Goal: Obtain resource: Download file/media

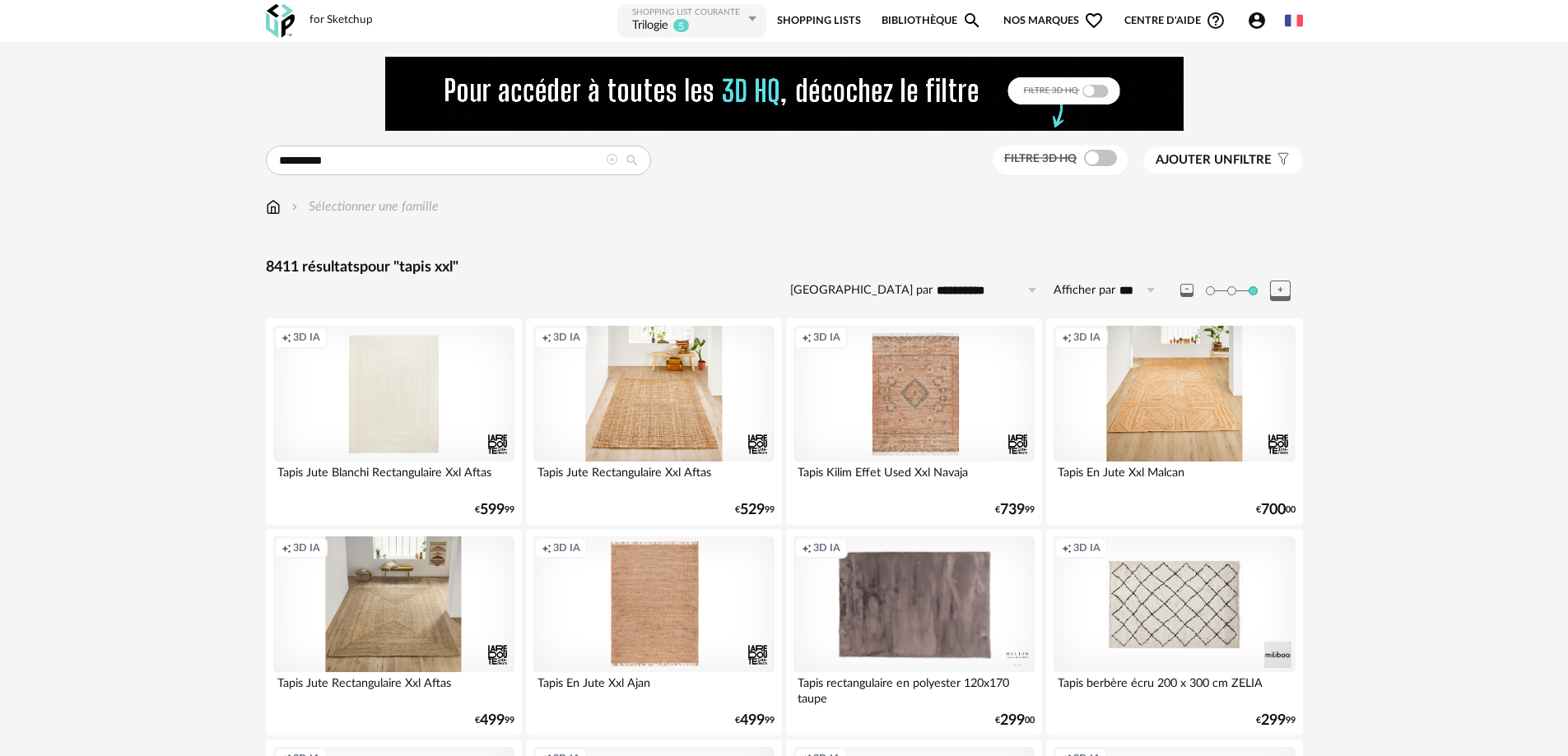
click at [1283, 288] on icon at bounding box center [1280, 290] width 20 height 20
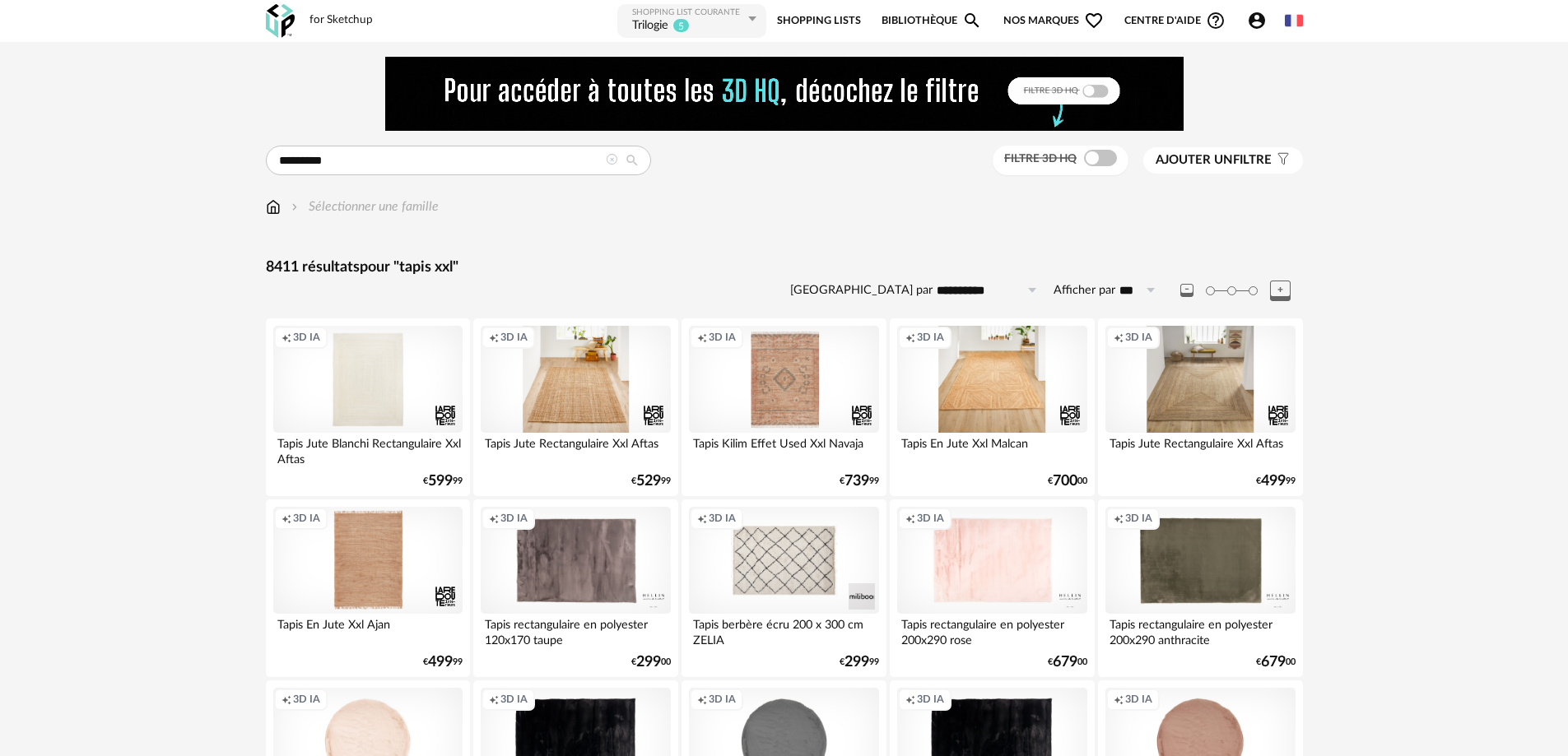
click at [1279, 291] on icon at bounding box center [1280, 290] width 20 height 20
click at [1282, 290] on icon at bounding box center [1280, 290] width 20 height 20
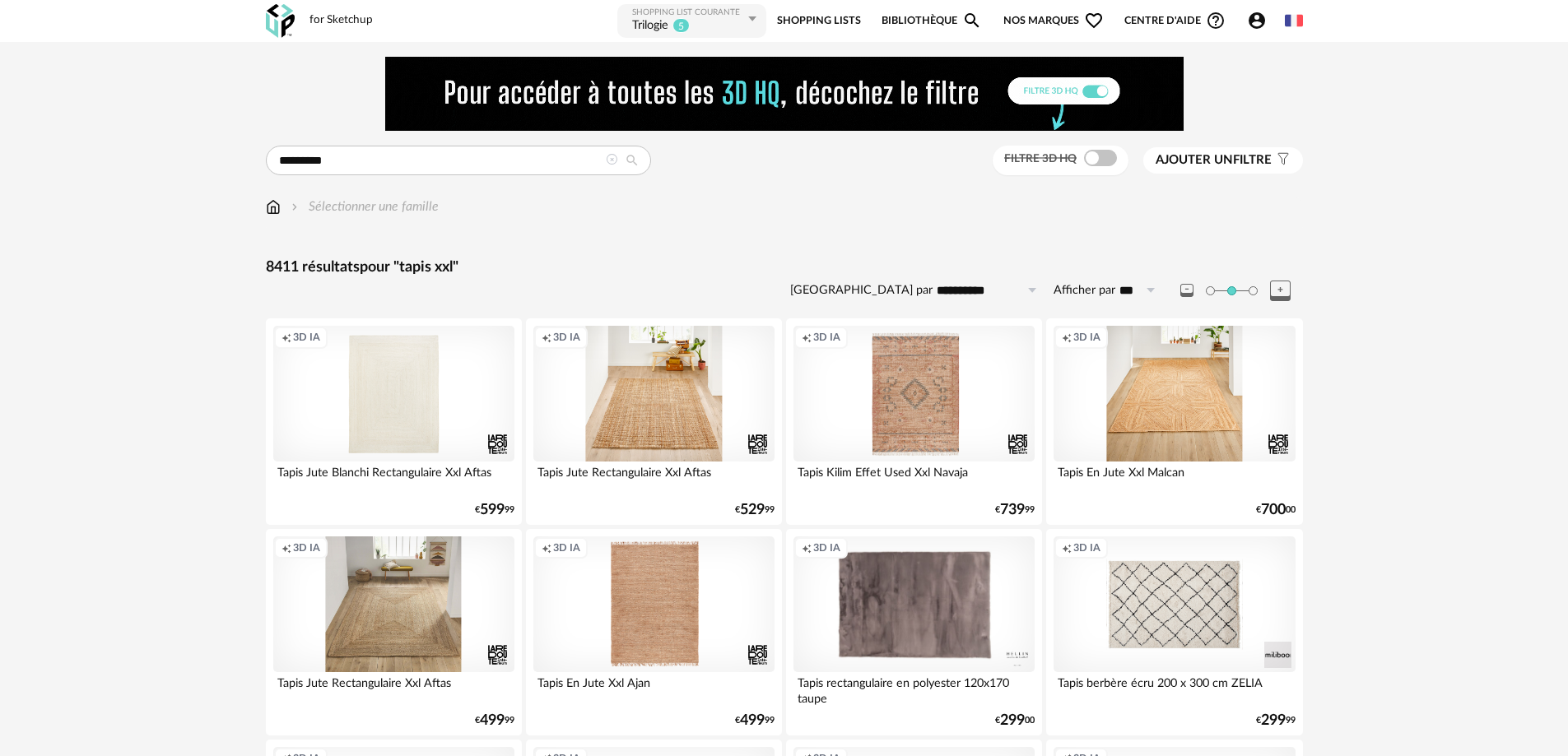
click at [1282, 290] on icon at bounding box center [1280, 290] width 20 height 20
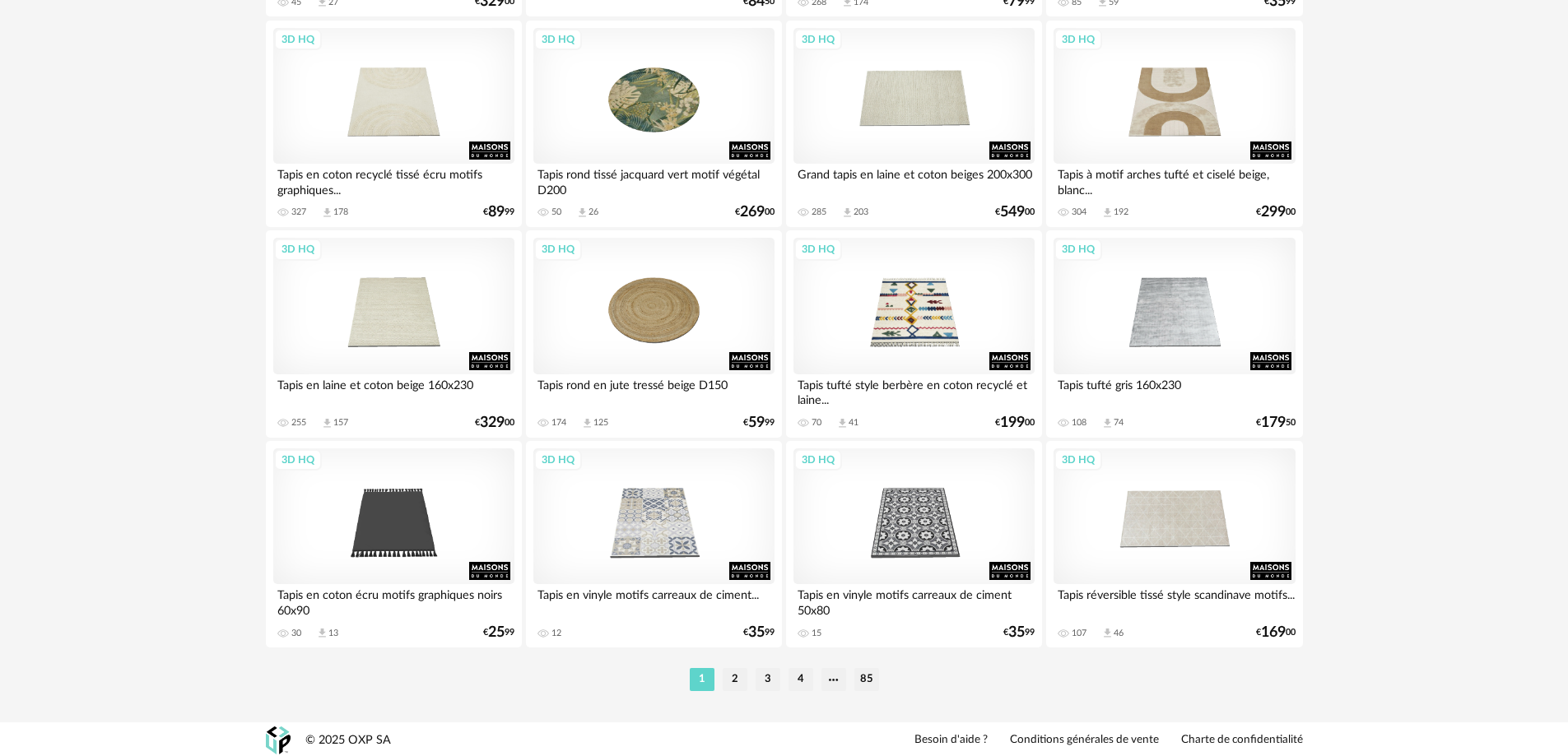
scroll to position [4928, 0]
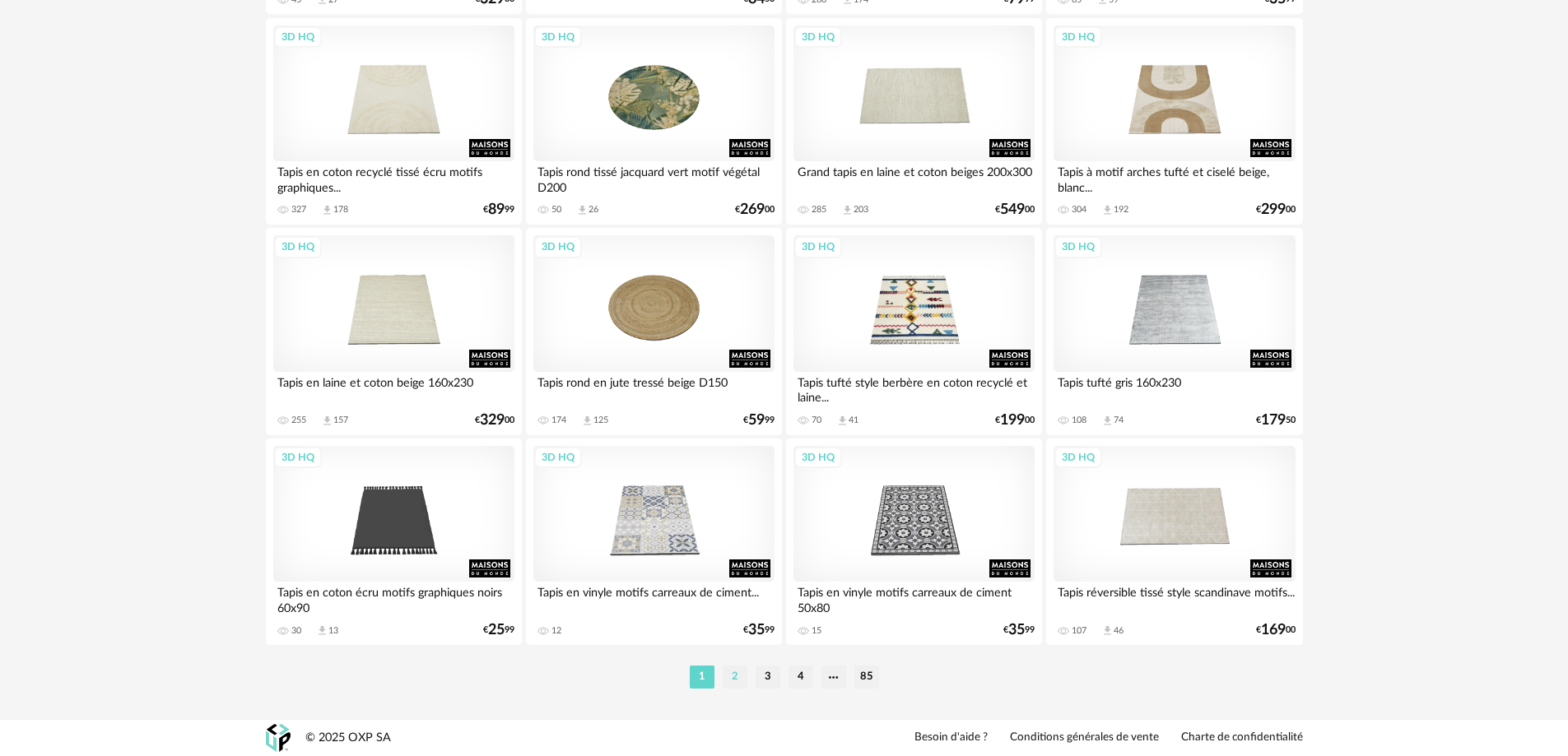
click at [730, 676] on li "2" at bounding box center [735, 677] width 25 height 23
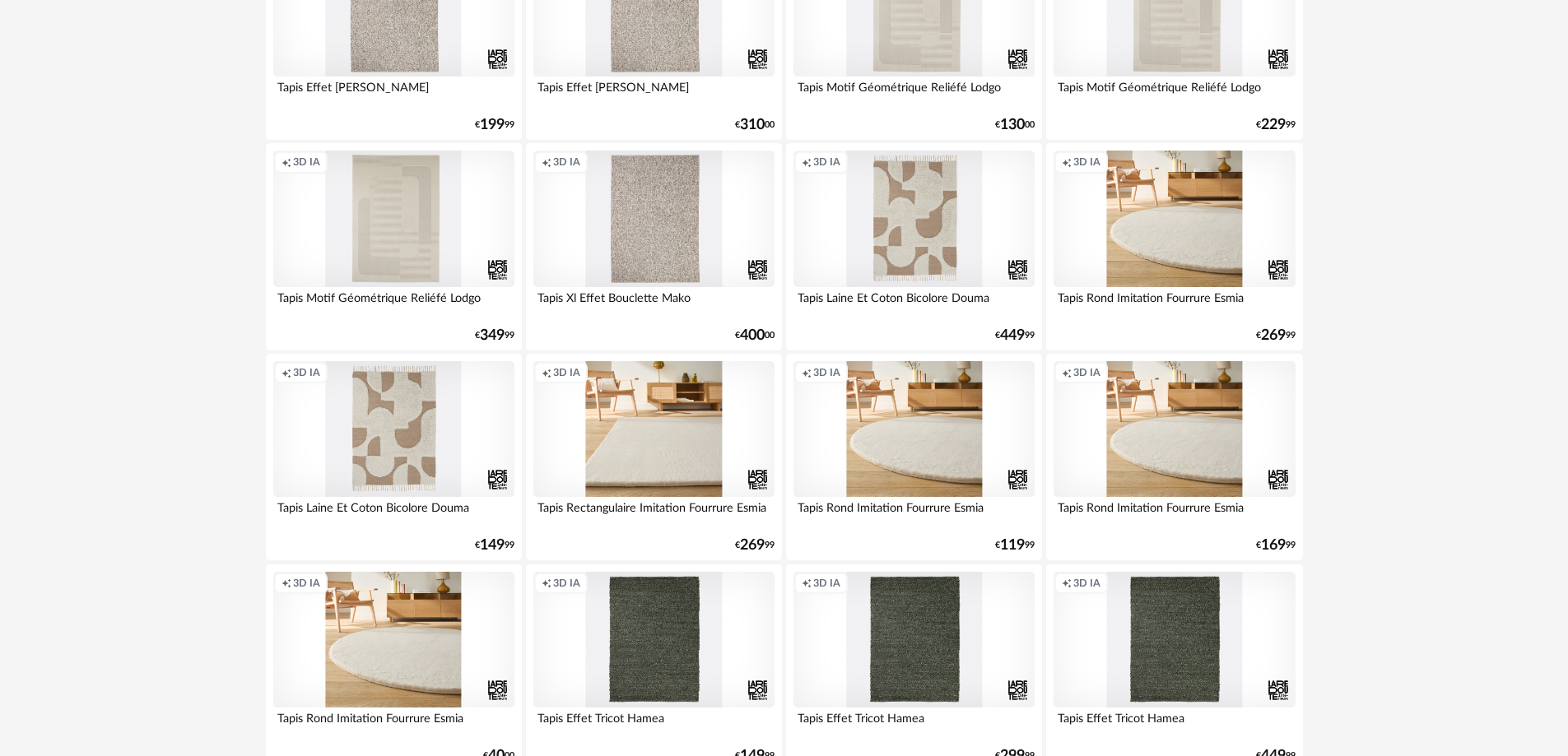
scroll to position [4360, 0]
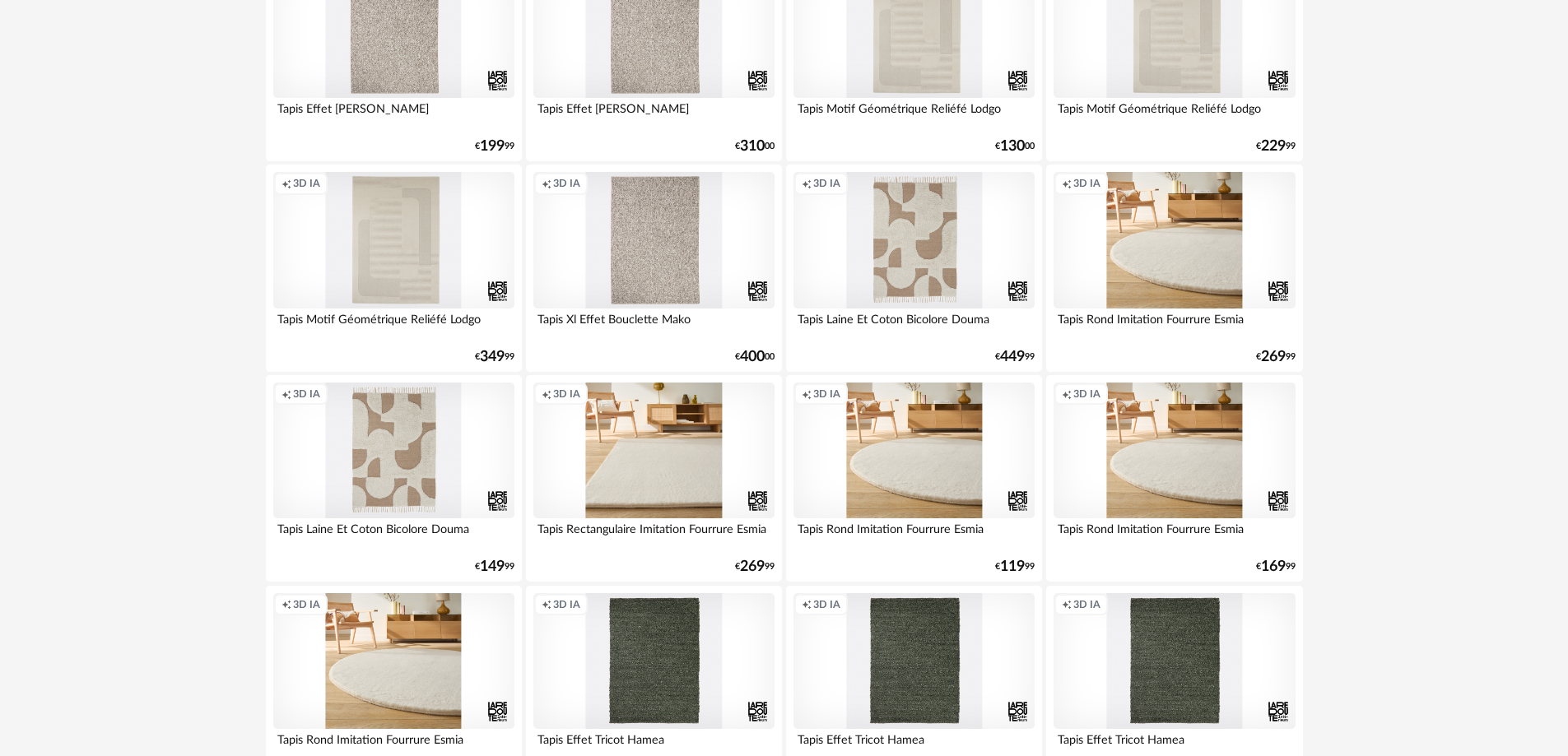
click at [919, 230] on div "Creation icon 3D IA" at bounding box center [915, 239] width 242 height 136
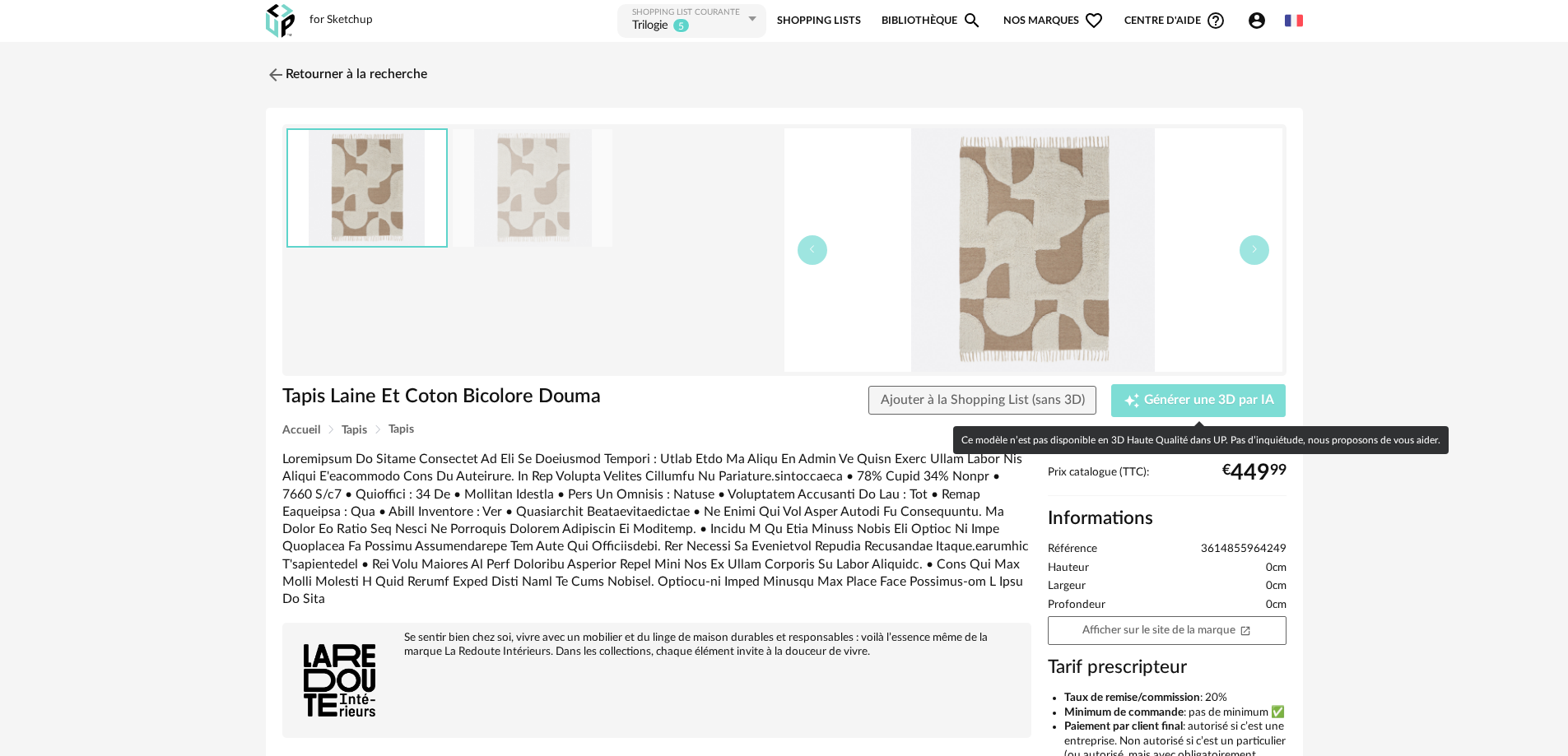
click at [1194, 400] on span "Générer une 3D par IA" at bounding box center [1209, 400] width 130 height 13
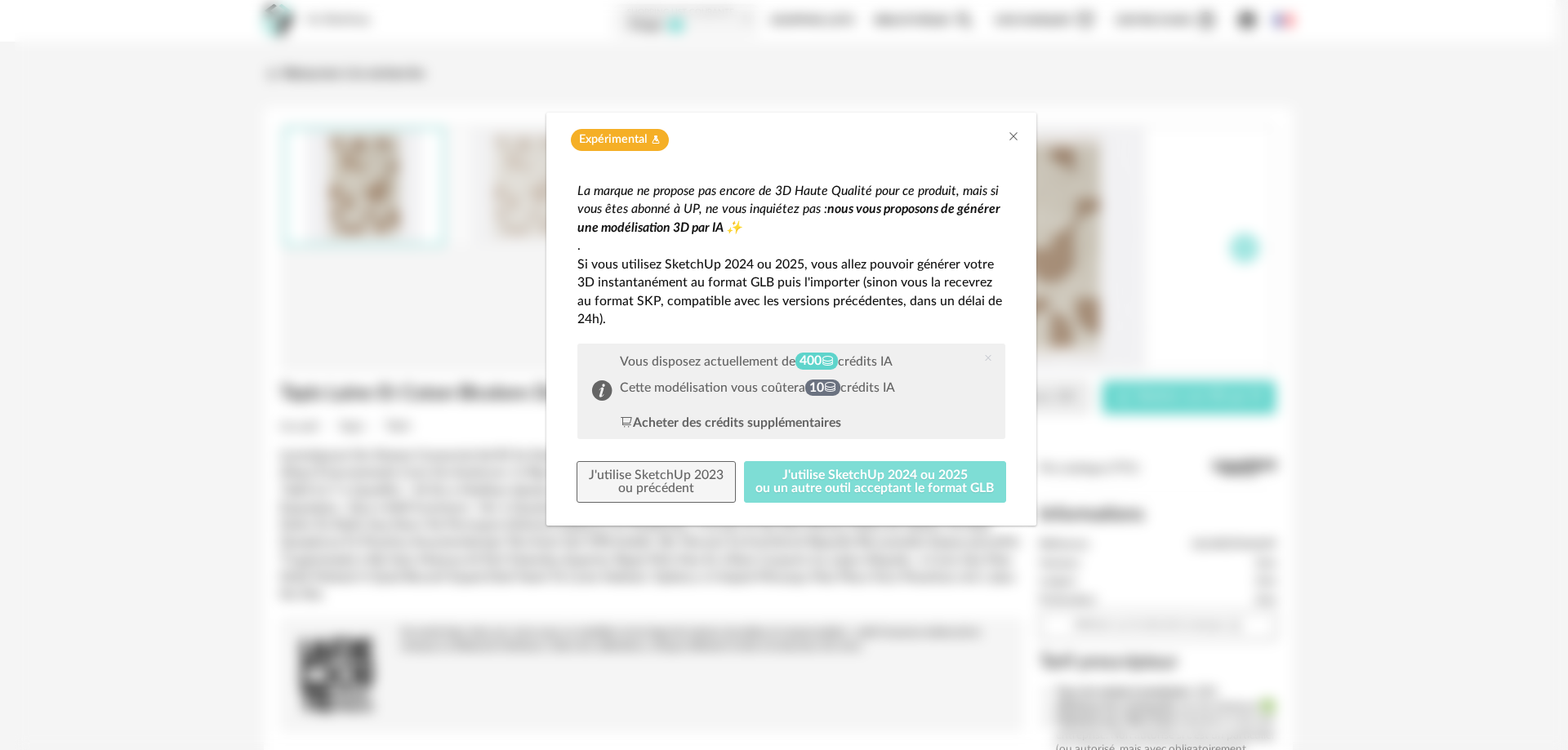
click at [916, 478] on button "J'utilise SketchUp 2024 ou 2025 ou un autre outil acceptant le format GLB" at bounding box center [876, 483] width 263 height 42
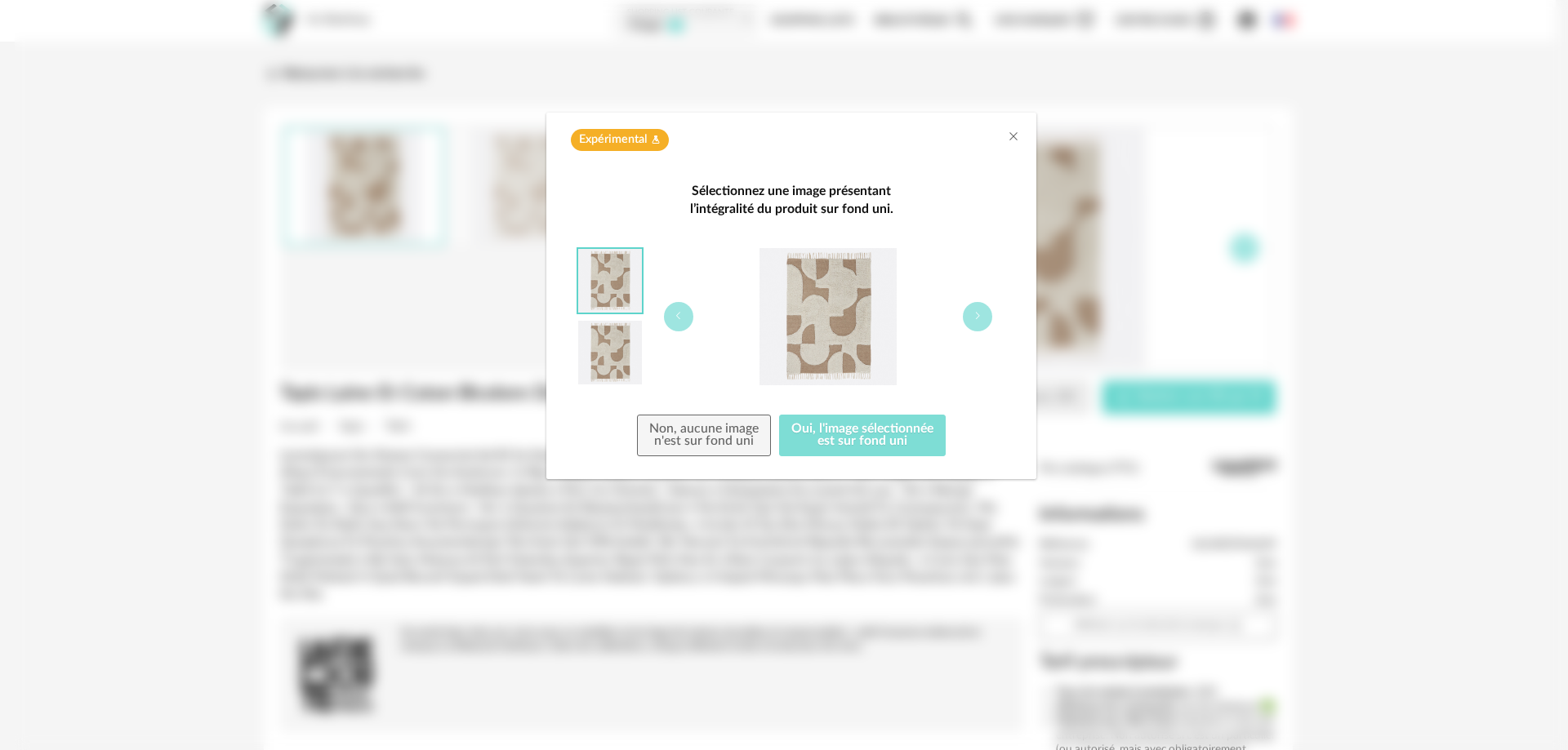
click at [899, 433] on button "Oui, l'image sélectionnée est sur fond uni" at bounding box center [862, 436] width 167 height 42
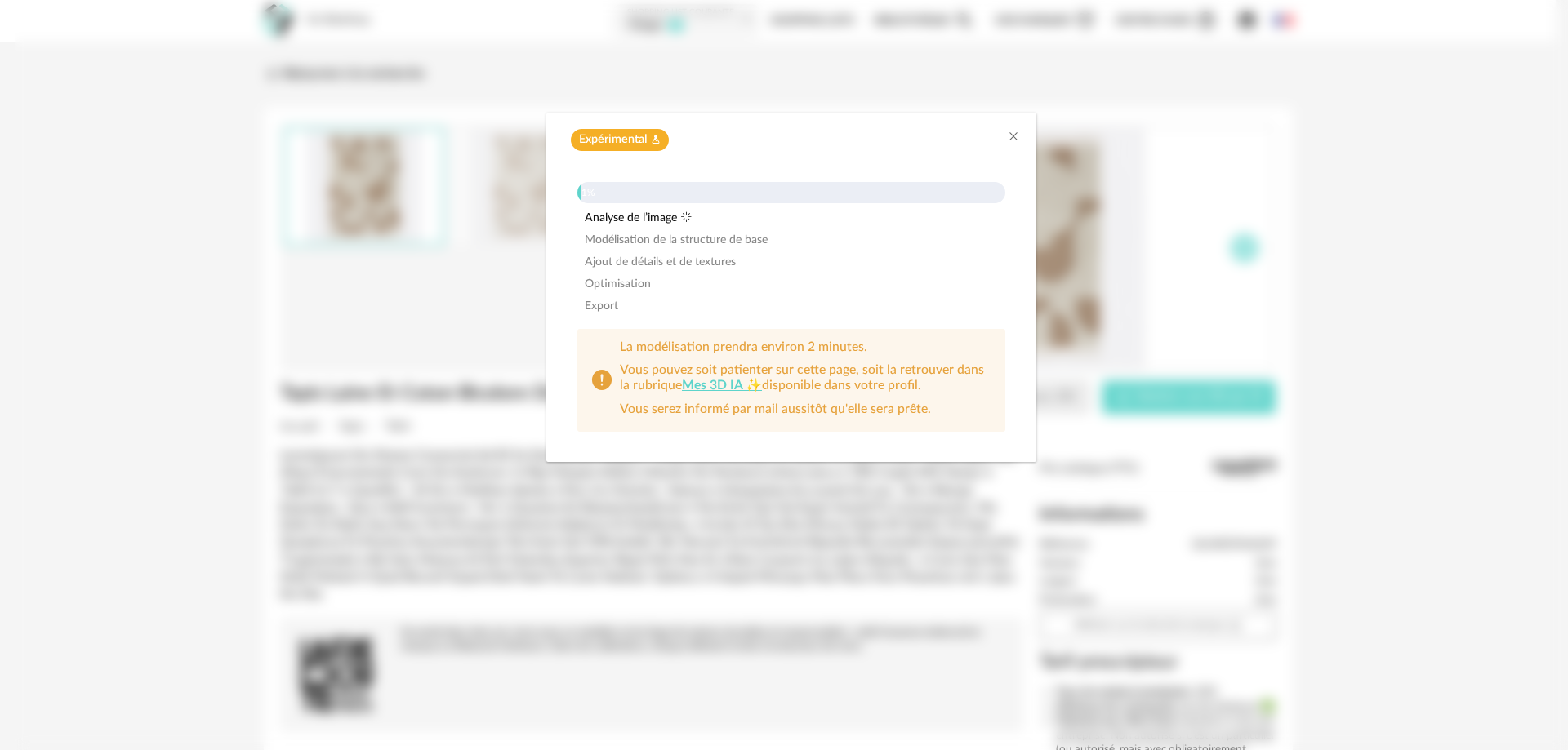
click at [1496, 397] on div "Expérimental Flask icon 1% Analyse de l’image Modélisation de la structure de b…" at bounding box center [791, 375] width 1553 height 750
click at [1414, 424] on div "Expérimental Flask icon 1% Analyse de l’image Modélisation de la structure de b…" at bounding box center [791, 375] width 1553 height 750
click at [1013, 134] on icon "Close" at bounding box center [1014, 136] width 13 height 13
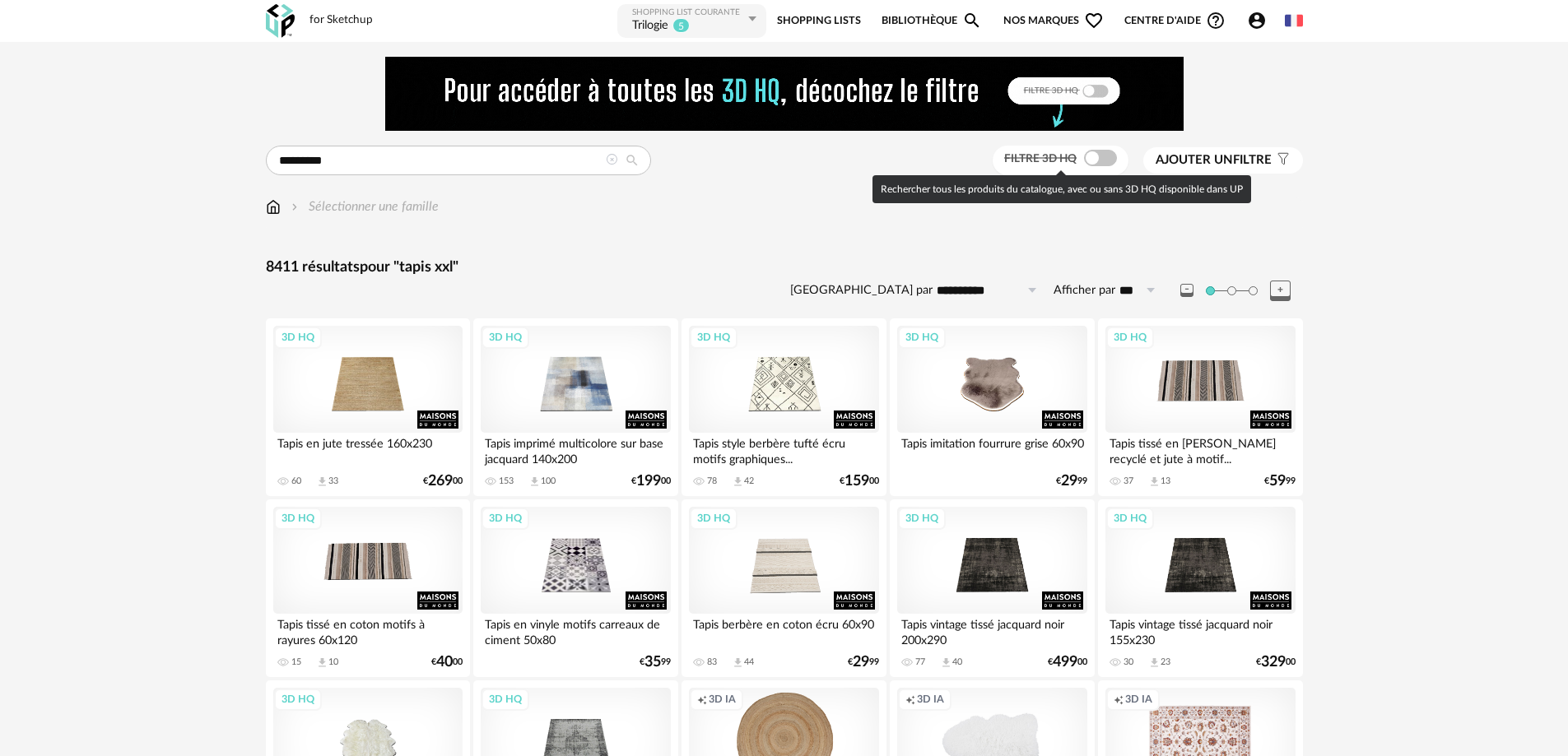
click at [1092, 164] on span at bounding box center [1100, 157] width 33 height 16
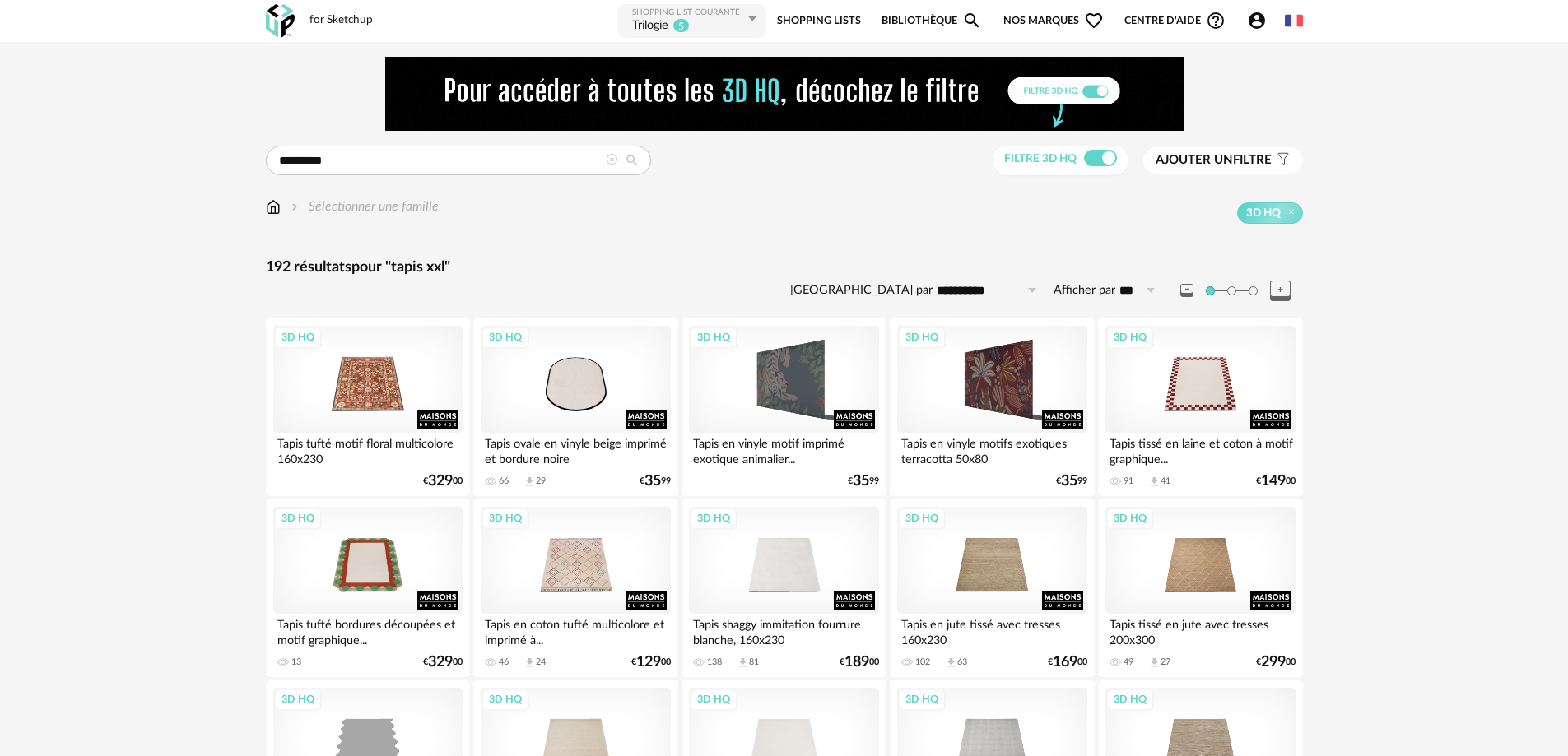
click at [654, 26] on div "Trilogie" at bounding box center [650, 26] width 36 height 16
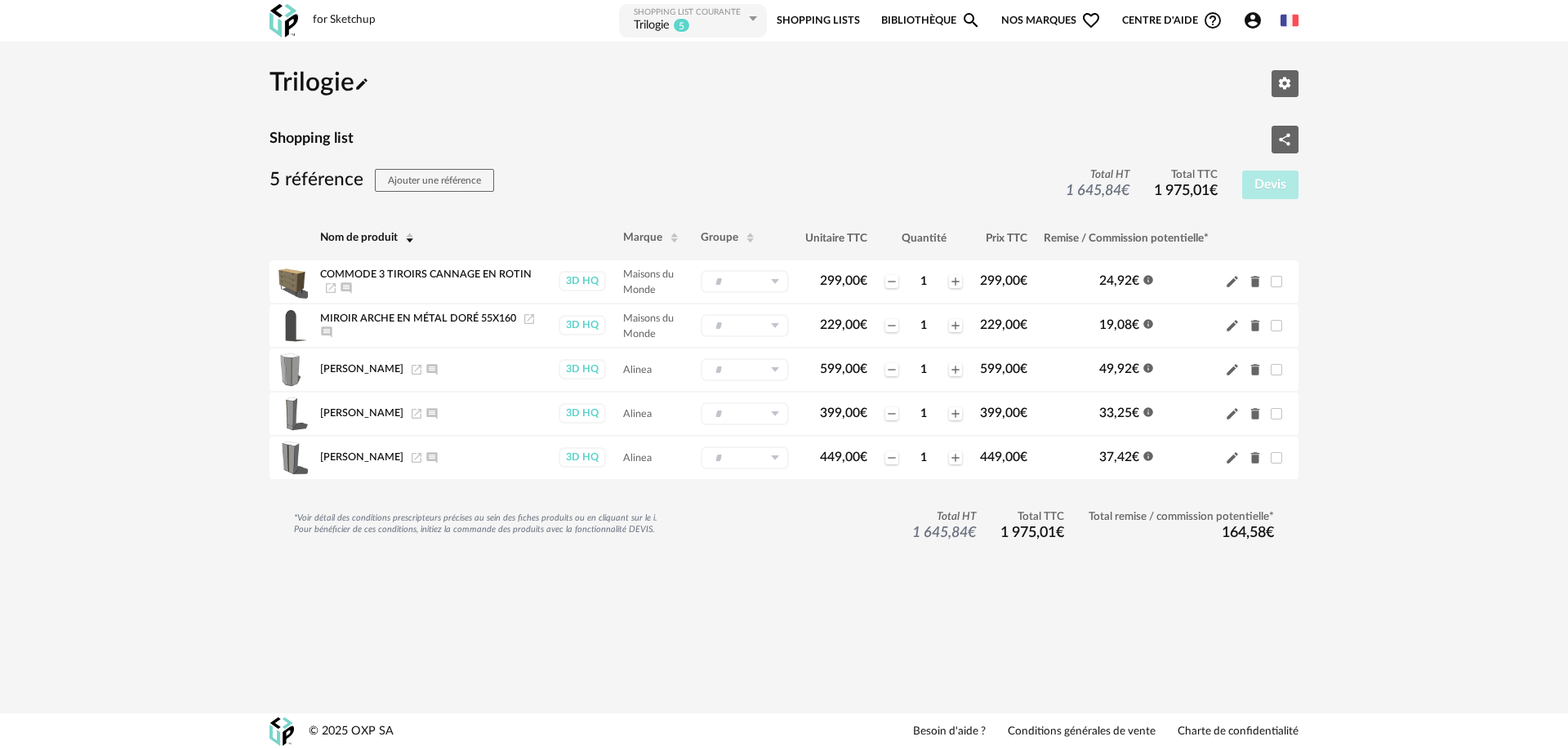
click at [822, 21] on link "Shopping Lists" at bounding box center [818, 21] width 83 height 37
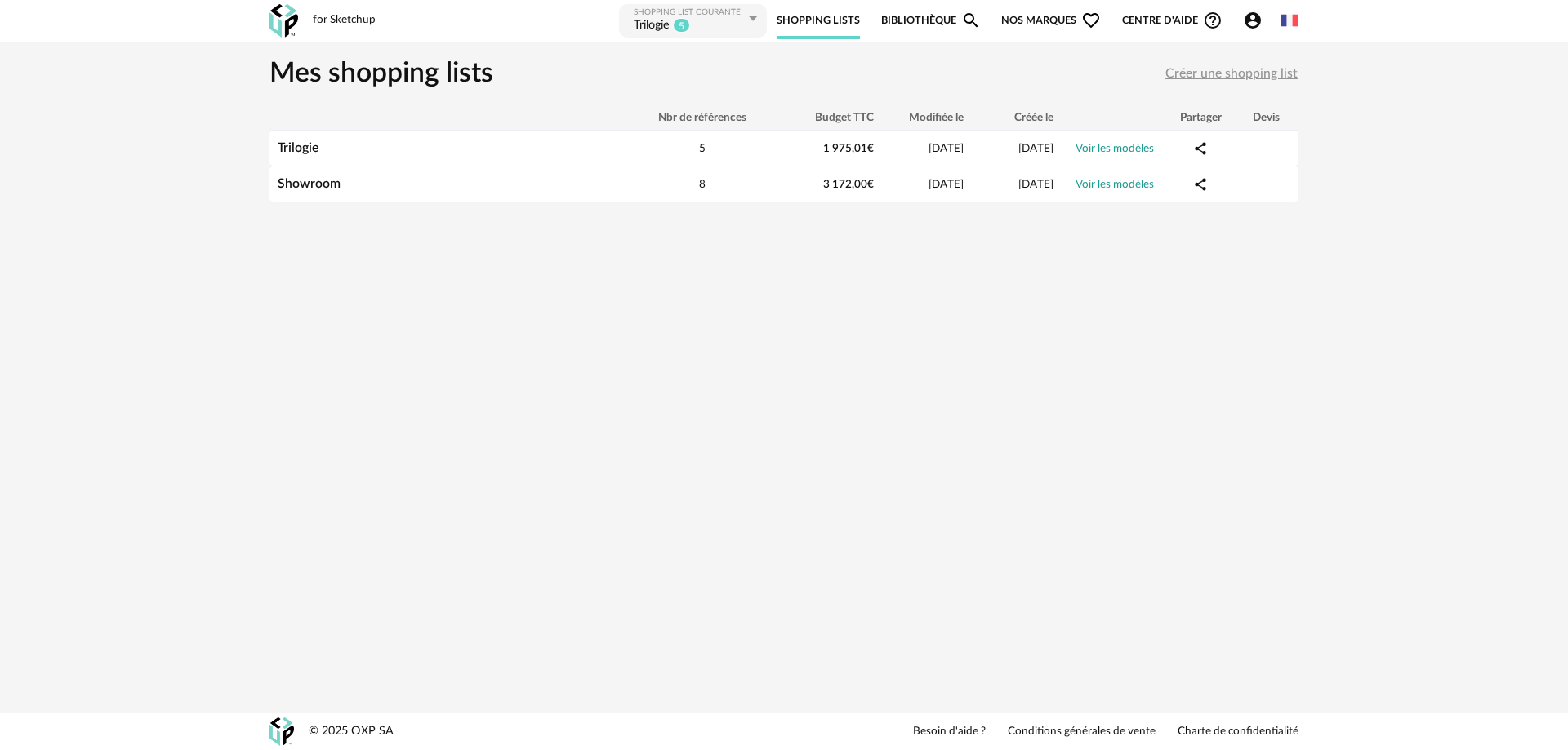
click at [927, 21] on link "Bibliothèque Magnify icon" at bounding box center [931, 21] width 100 height 37
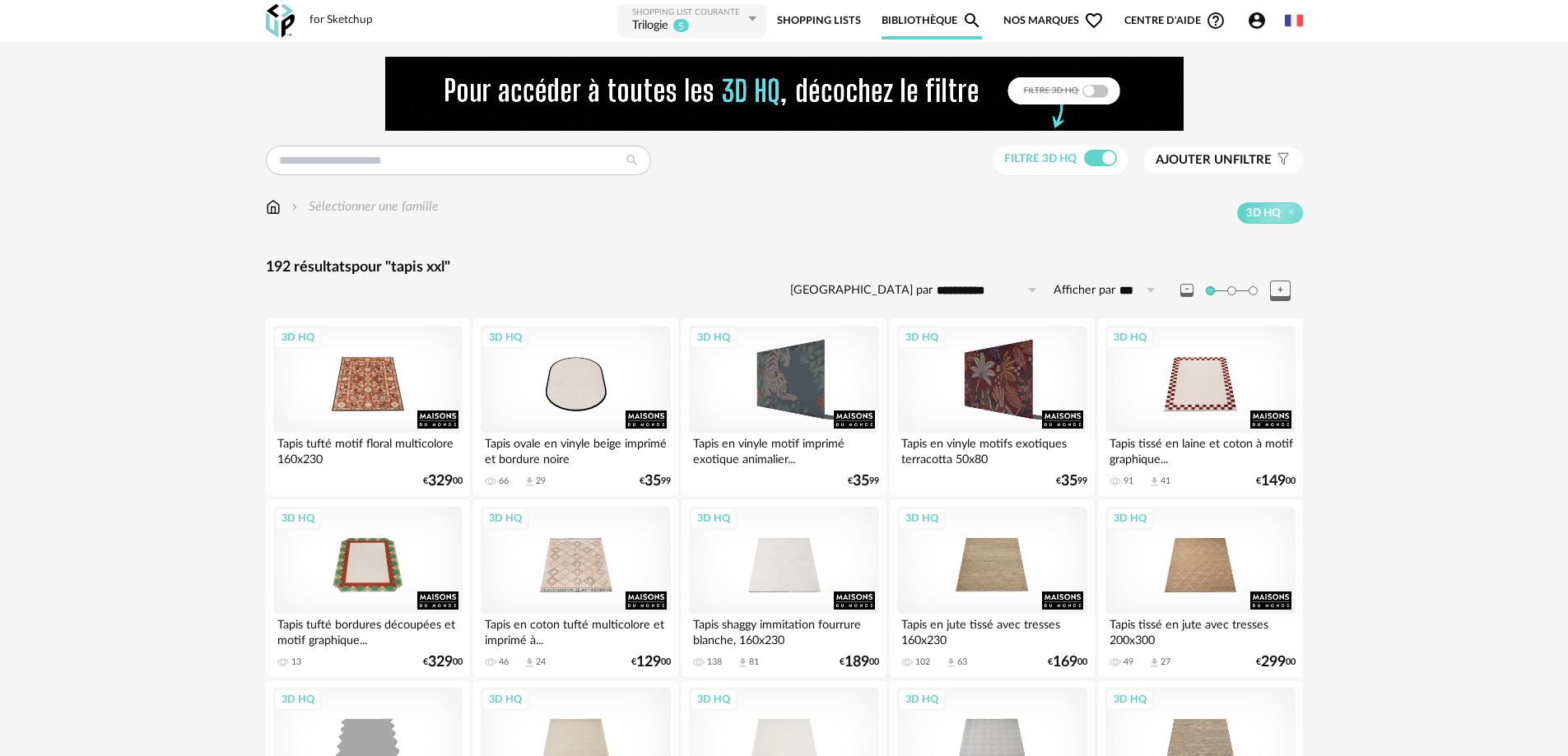
click at [1052, 18] on span "Nos marques Heart Outline icon" at bounding box center [1054, 21] width 101 height 37
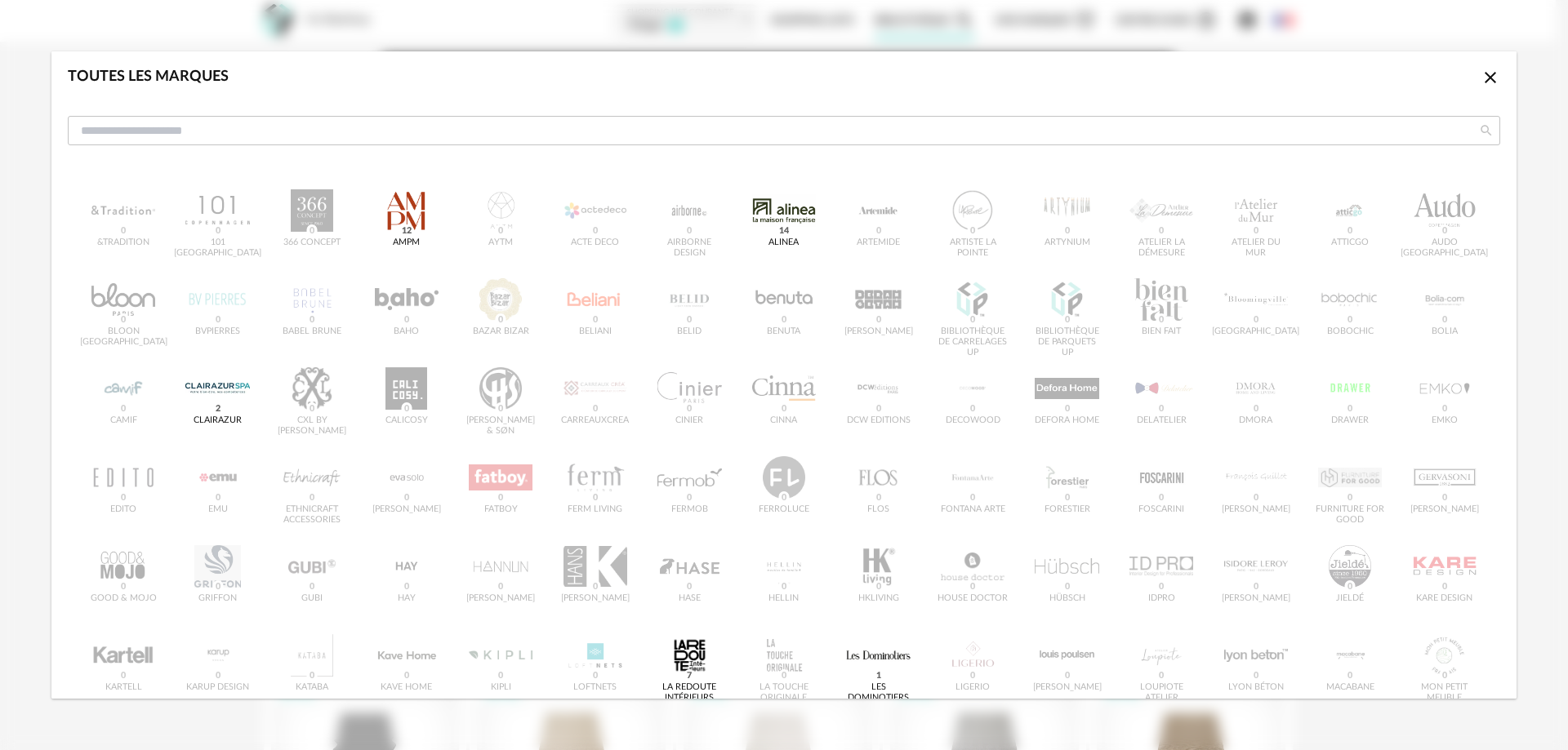
click at [1481, 73] on icon "Close icon" at bounding box center [1490, 78] width 19 height 19
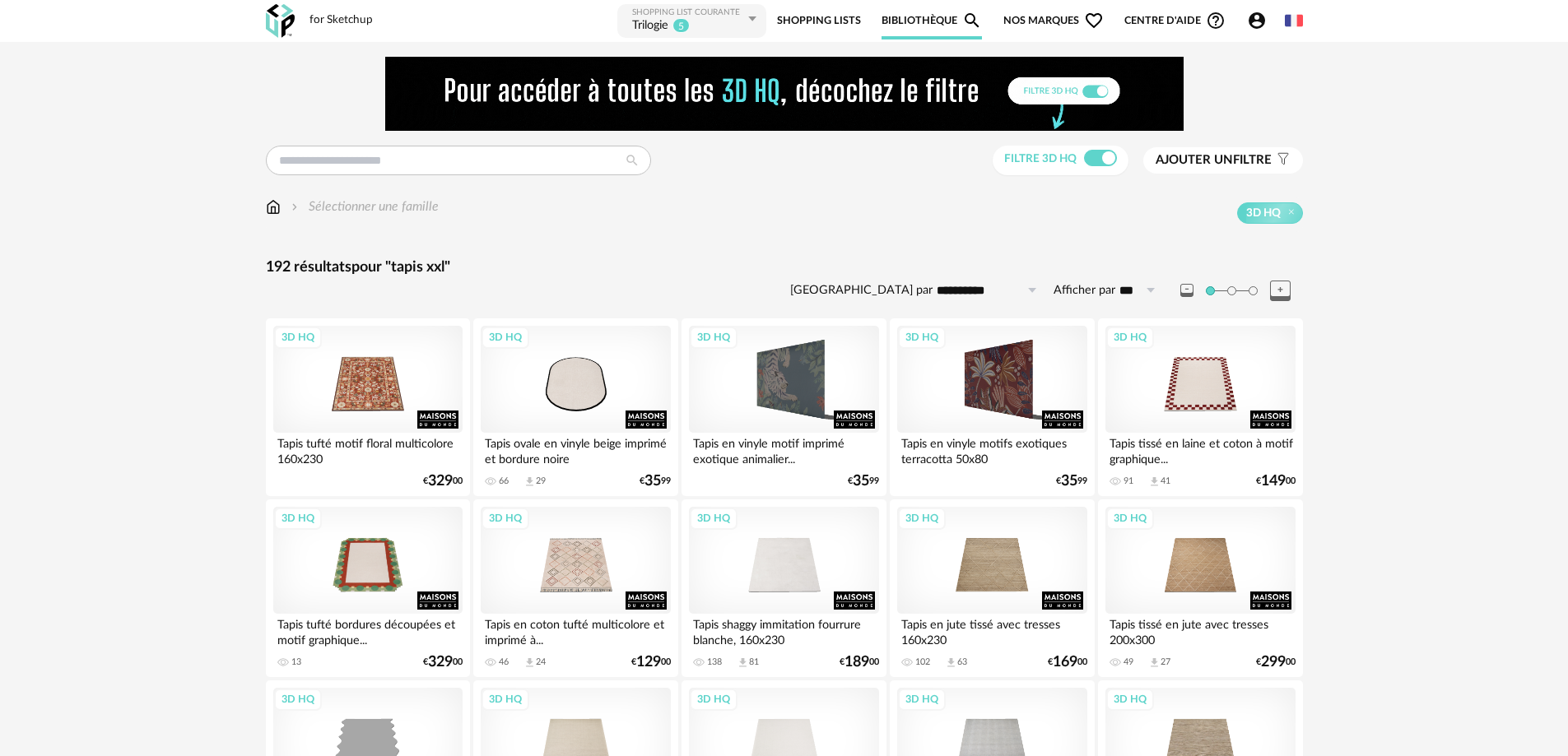
click at [1247, 22] on icon "Account Circle icon" at bounding box center [1257, 20] width 20 height 20
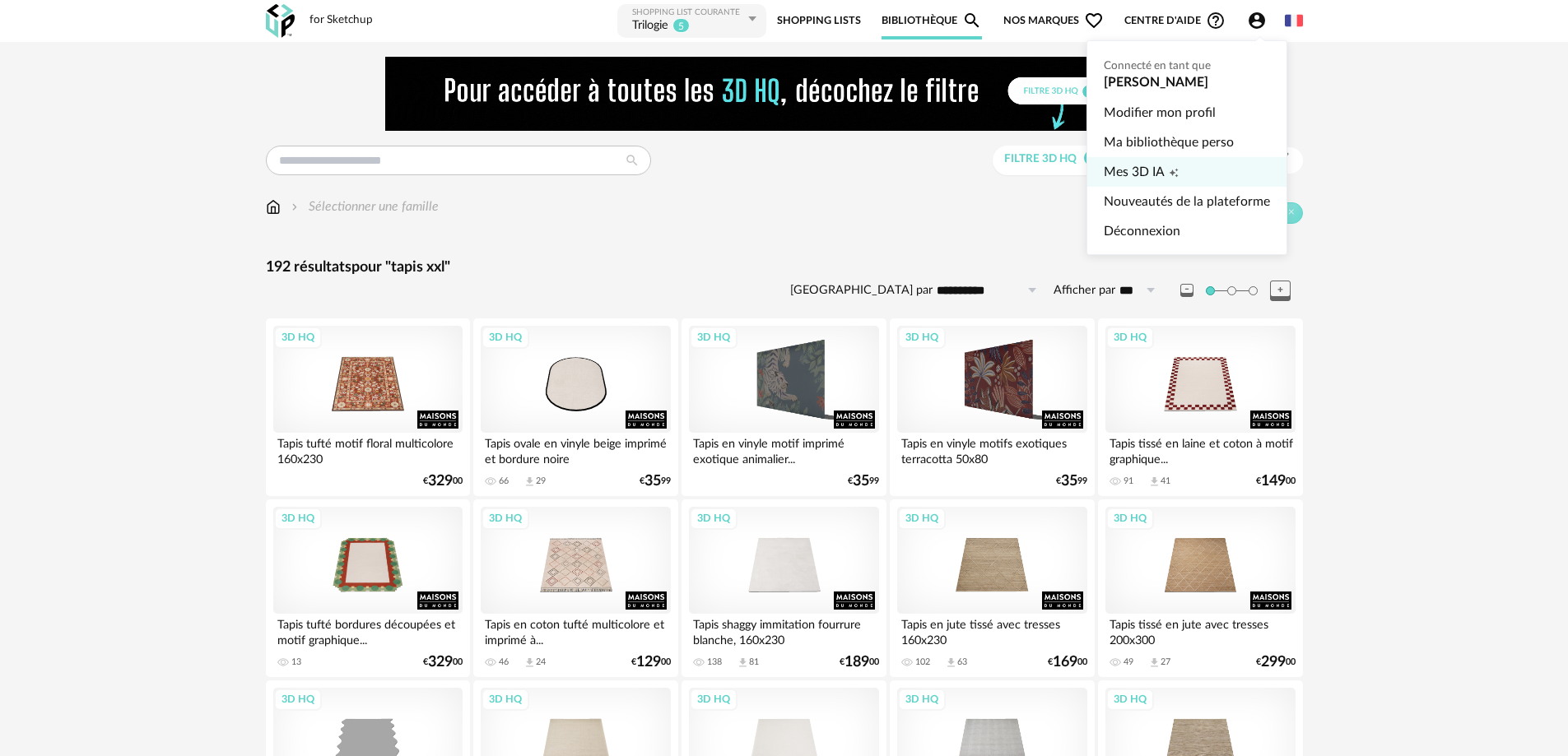
click at [1120, 175] on span "Mes 3D IA" at bounding box center [1134, 172] width 61 height 29
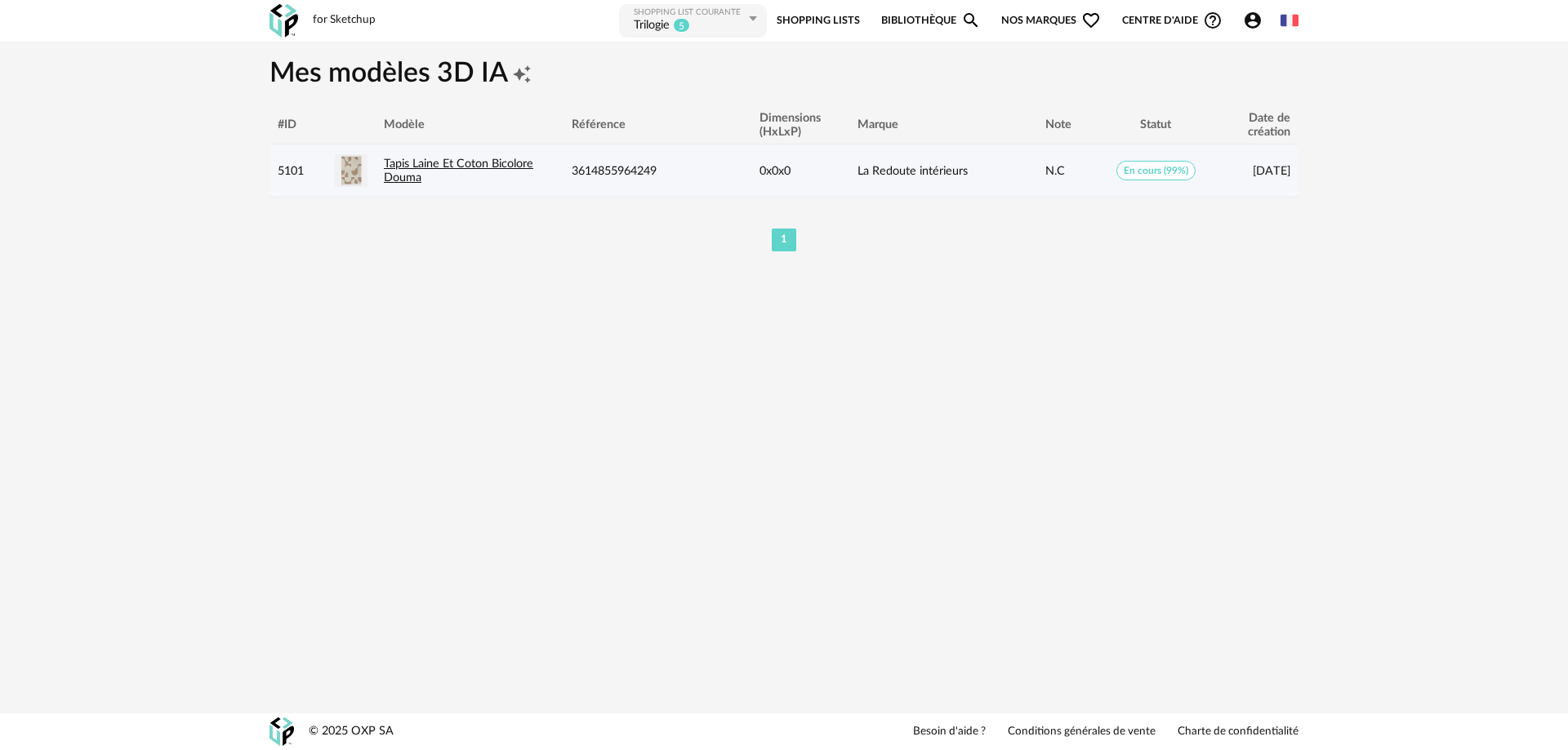
click at [445, 161] on link "Tapis Laine Et Coton Bicolore Douma" at bounding box center [458, 171] width 149 height 26
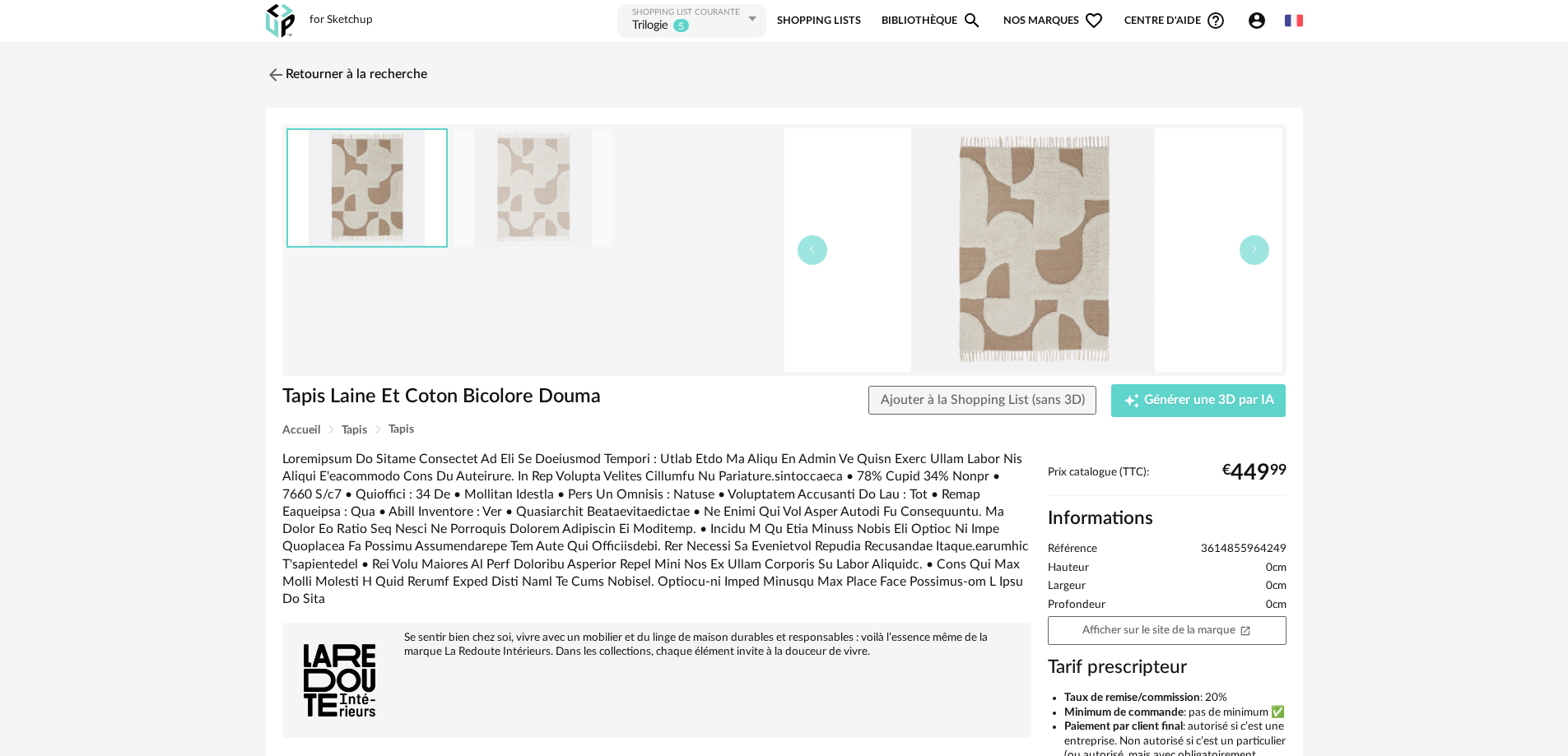
click at [1411, 377] on div "Retourner à la recherche Tapis Laine Et Coton Bicolore Douma Tapis Laine Et Cot…" at bounding box center [784, 535] width 1568 height 985
click at [274, 74] on img at bounding box center [273, 74] width 24 height 24
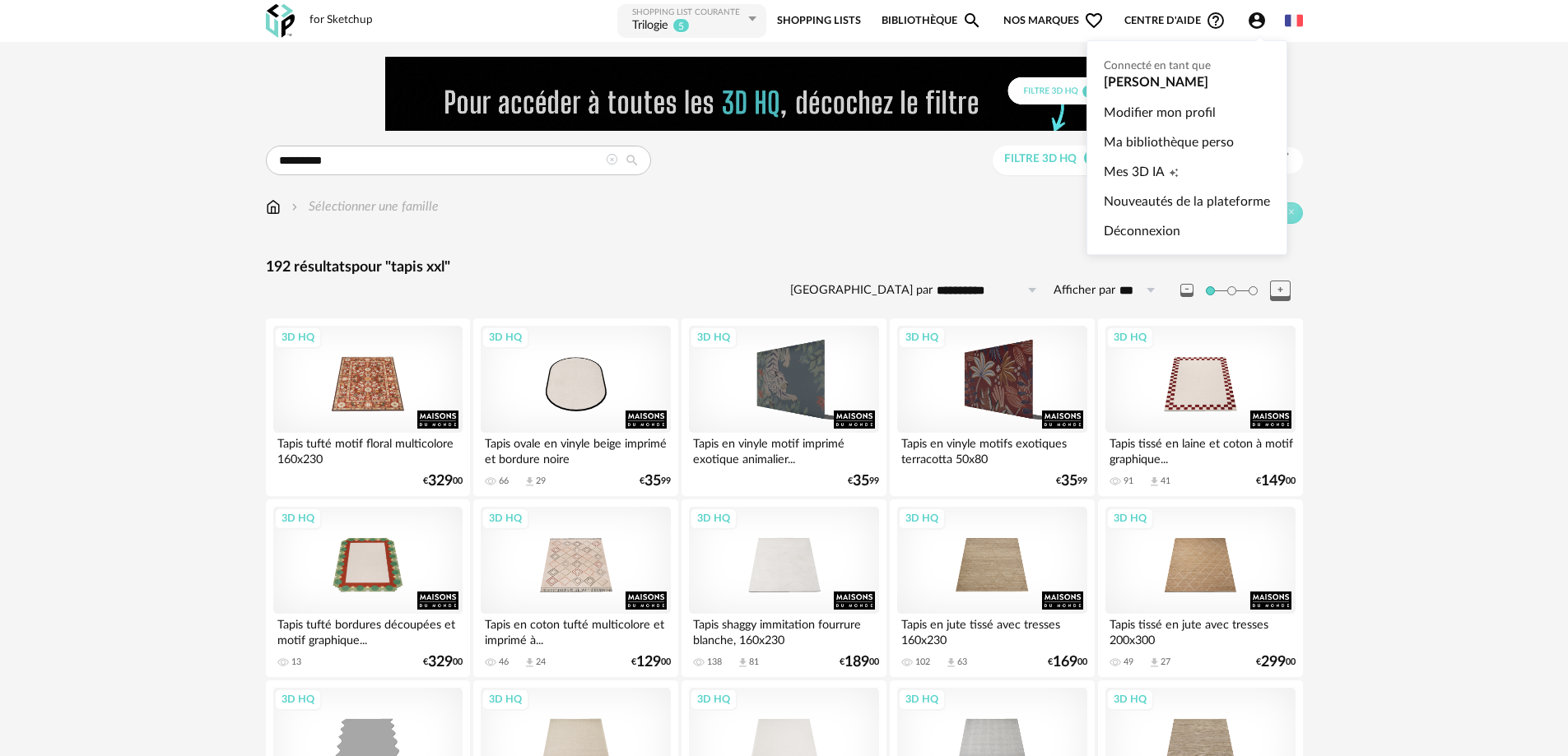
click at [1260, 21] on icon "Account Circle icon" at bounding box center [1257, 20] width 16 height 16
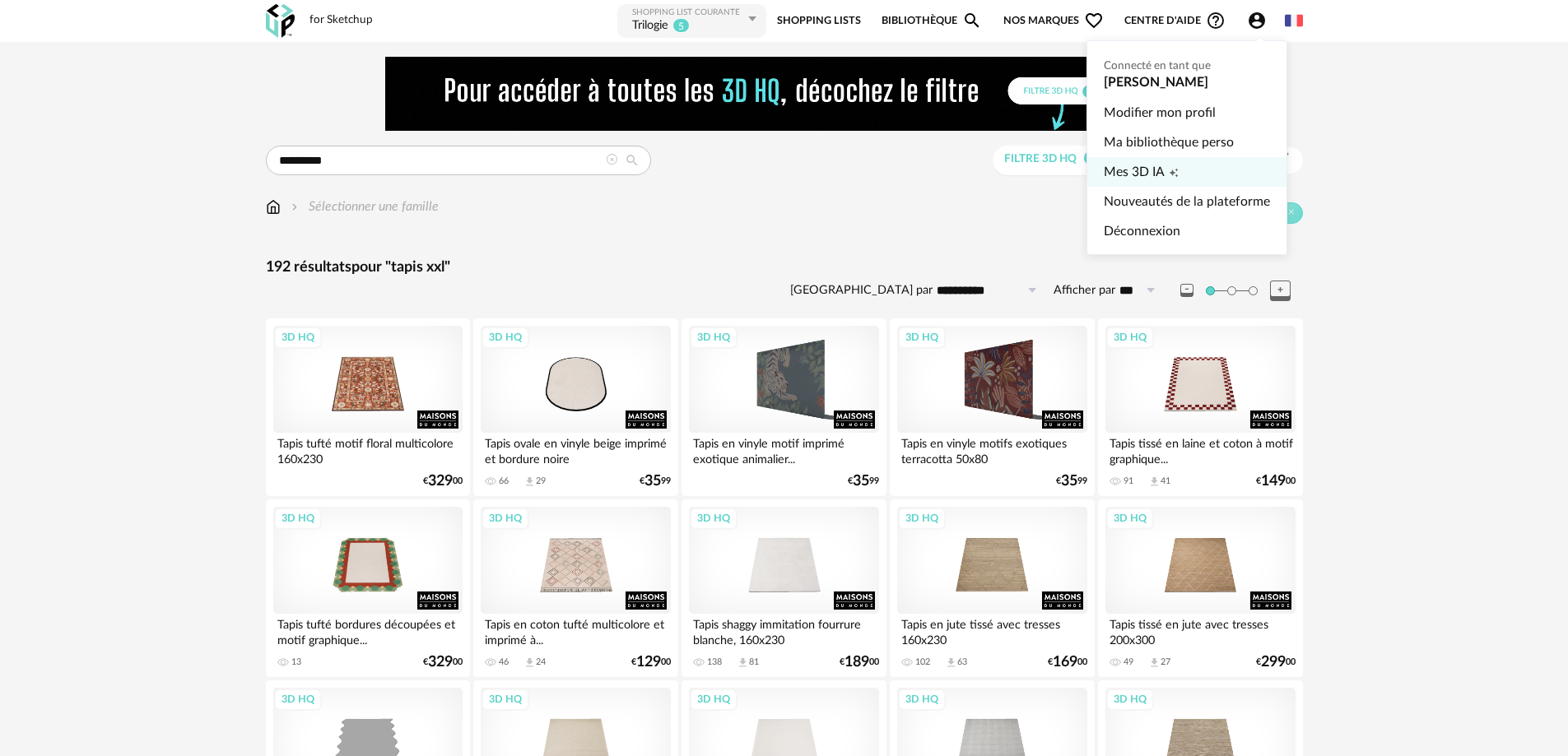
click at [1157, 173] on span "Mes 3D IA" at bounding box center [1134, 172] width 61 height 29
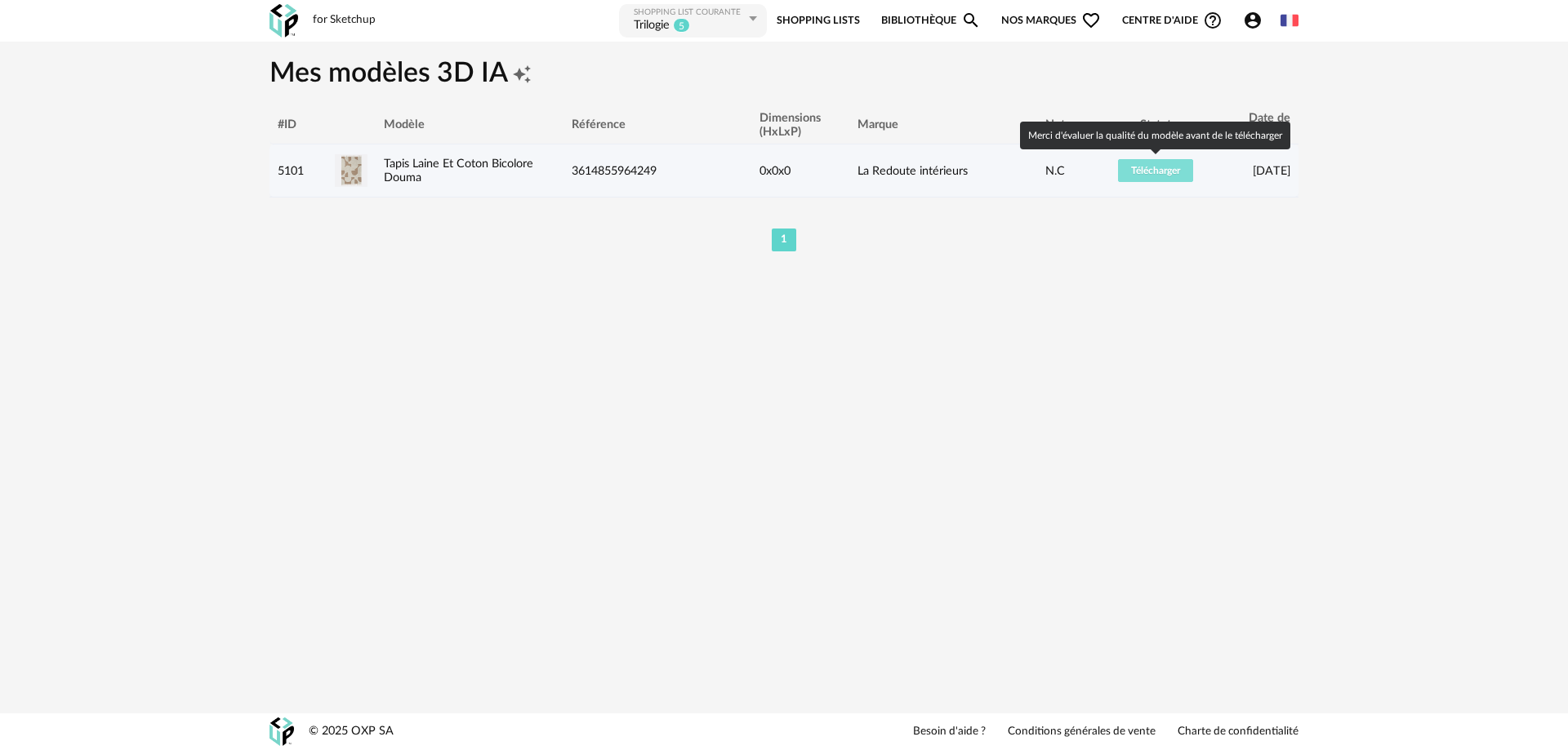
click at [1149, 168] on span "Télécharger" at bounding box center [1155, 170] width 49 height 10
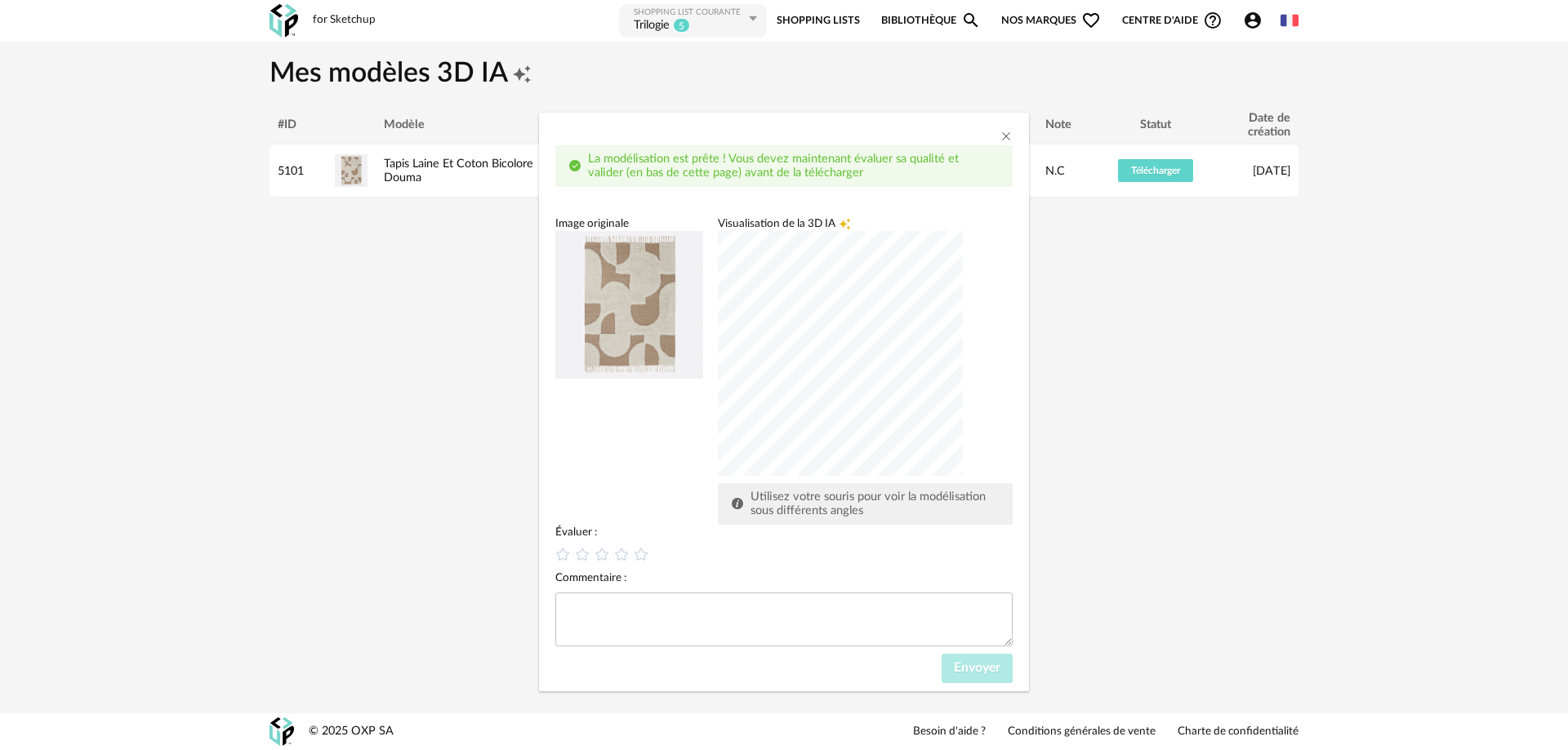
click at [848, 350] on div "dialog" at bounding box center [840, 353] width 245 height 244
click at [629, 300] on img "dialog" at bounding box center [629, 304] width 147 height 147
click at [808, 214] on div "La modélisation est prête ! Vous devez maintenant évaluer sa qualité et valider…" at bounding box center [784, 415] width 457 height 538
click at [818, 488] on div "Utilisez votre souris pour voir la modélisation sous différents angles" at bounding box center [865, 504] width 295 height 41
drag, startPoint x: 936, startPoint y: 490, endPoint x: 893, endPoint y: 483, distance: 43.6
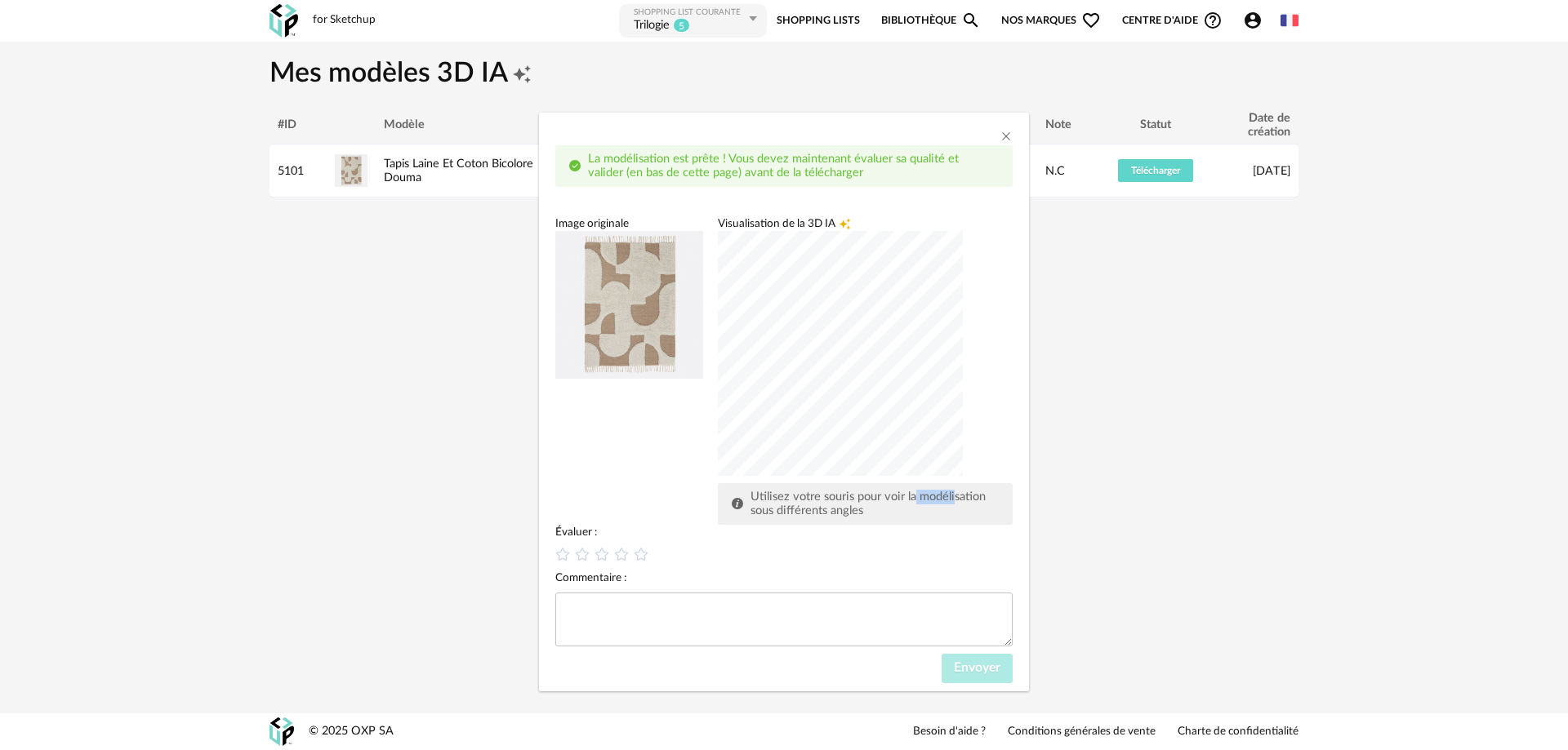
click at [910, 486] on div "Utilisez votre souris pour voir la modélisation sous différents angles" at bounding box center [865, 504] width 295 height 41
click at [785, 340] on div "dialog" at bounding box center [840, 353] width 245 height 244
click at [914, 375] on div "dialog" at bounding box center [840, 353] width 245 height 244
drag, startPoint x: 979, startPoint y: 412, endPoint x: 964, endPoint y: 419, distance: 16.6
click at [965, 419] on div "Visualisation de la 3D IA Creation icon Utilisez votre souris pour voir la modé…" at bounding box center [865, 371] width 295 height 309
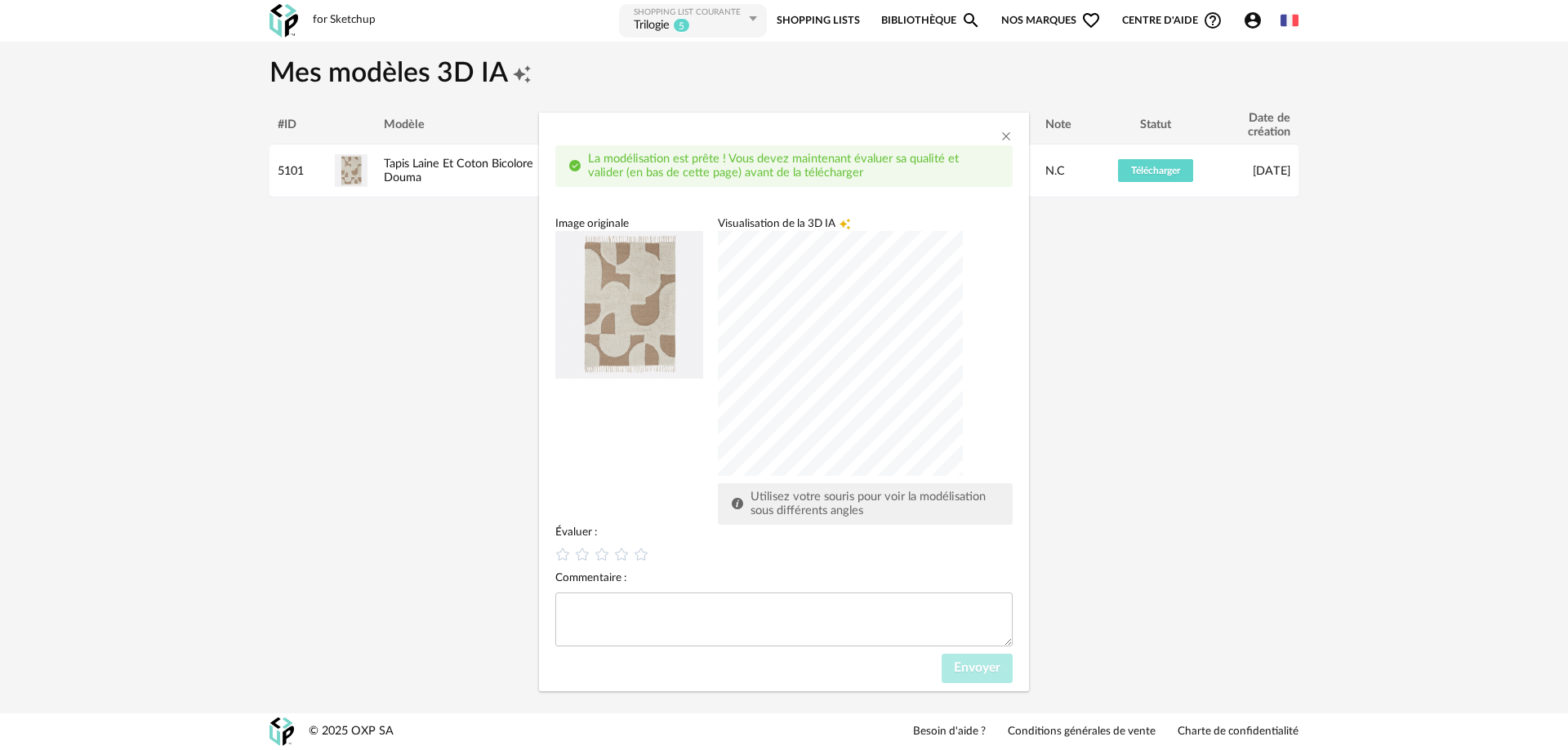
click at [943, 439] on div "dialog" at bounding box center [840, 353] width 245 height 244
click at [599, 310] on img "dialog" at bounding box center [629, 304] width 147 height 147
click at [813, 517] on div "Utilisez votre souris pour voir la modélisation sous différents angles" at bounding box center [872, 504] width 256 height 28
click at [882, 491] on span "Utilisez votre souris pour voir la modélisation sous différents angles" at bounding box center [868, 504] width 235 height 27
click at [961, 514] on div "Utilisez votre souris pour voir la modélisation sous différents angles" at bounding box center [872, 504] width 256 height 28
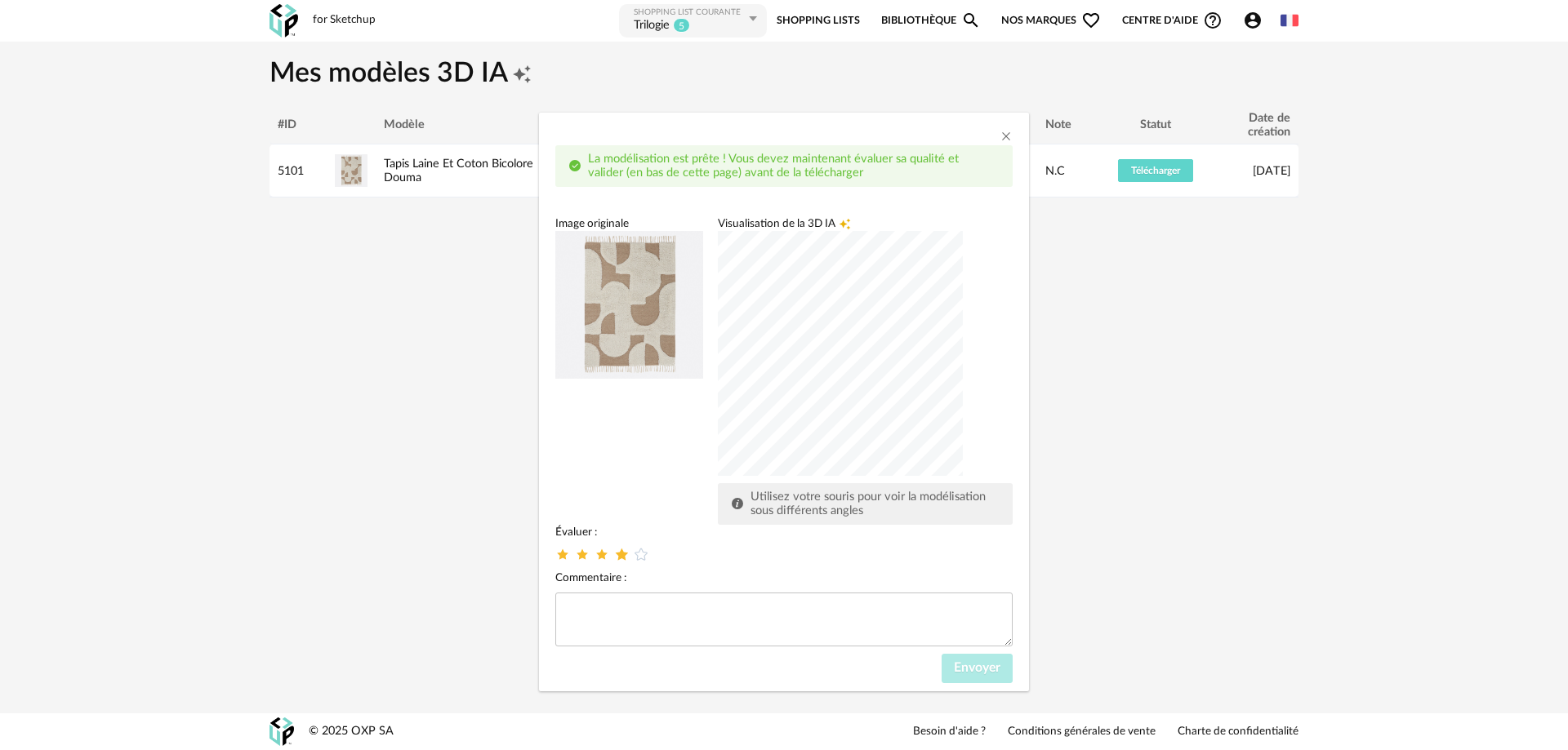
click at [619, 553] on icon "dialog" at bounding box center [622, 554] width 17 height 17
click at [984, 669] on span "Envoyer" at bounding box center [976, 667] width 47 height 13
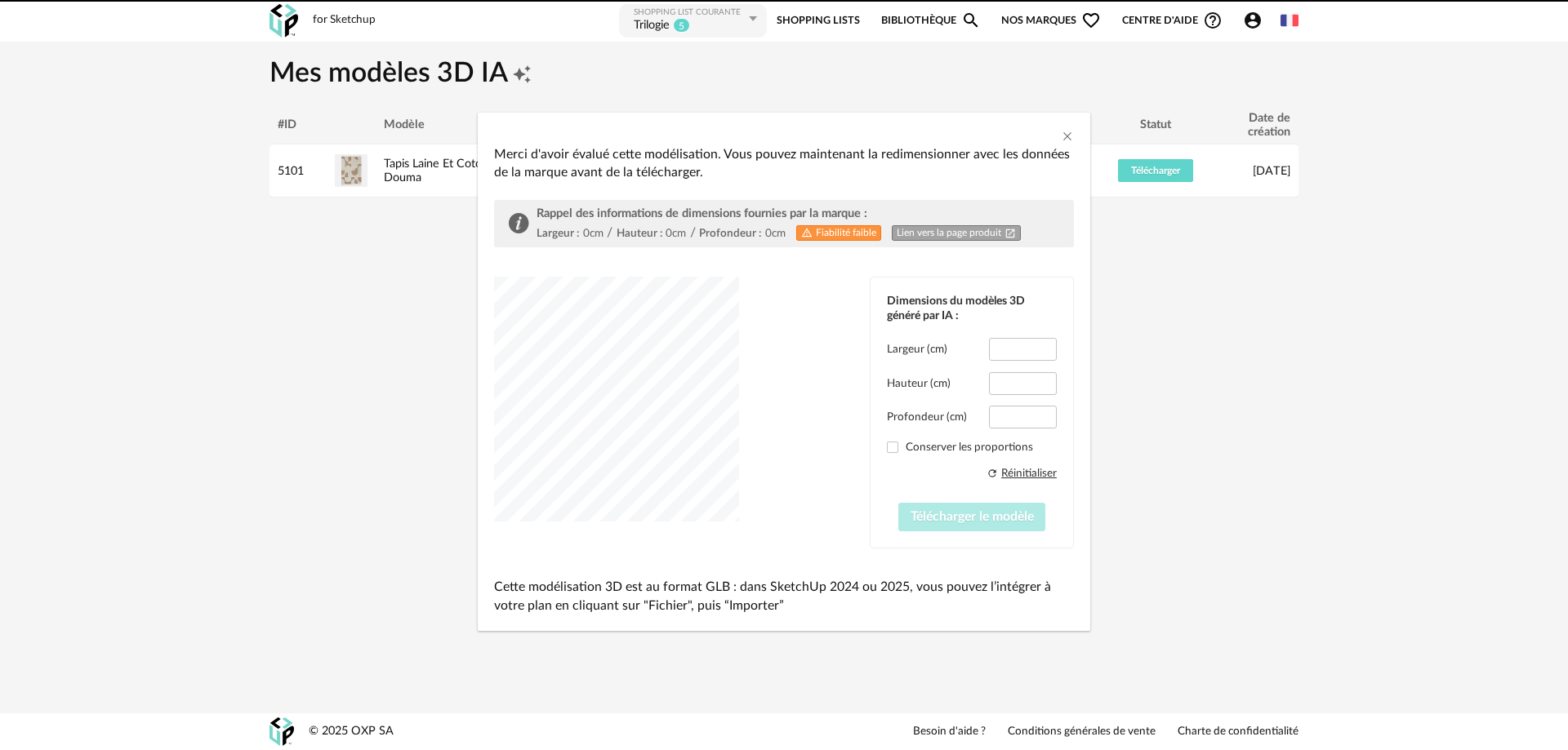
type input "*****"
type input "***"
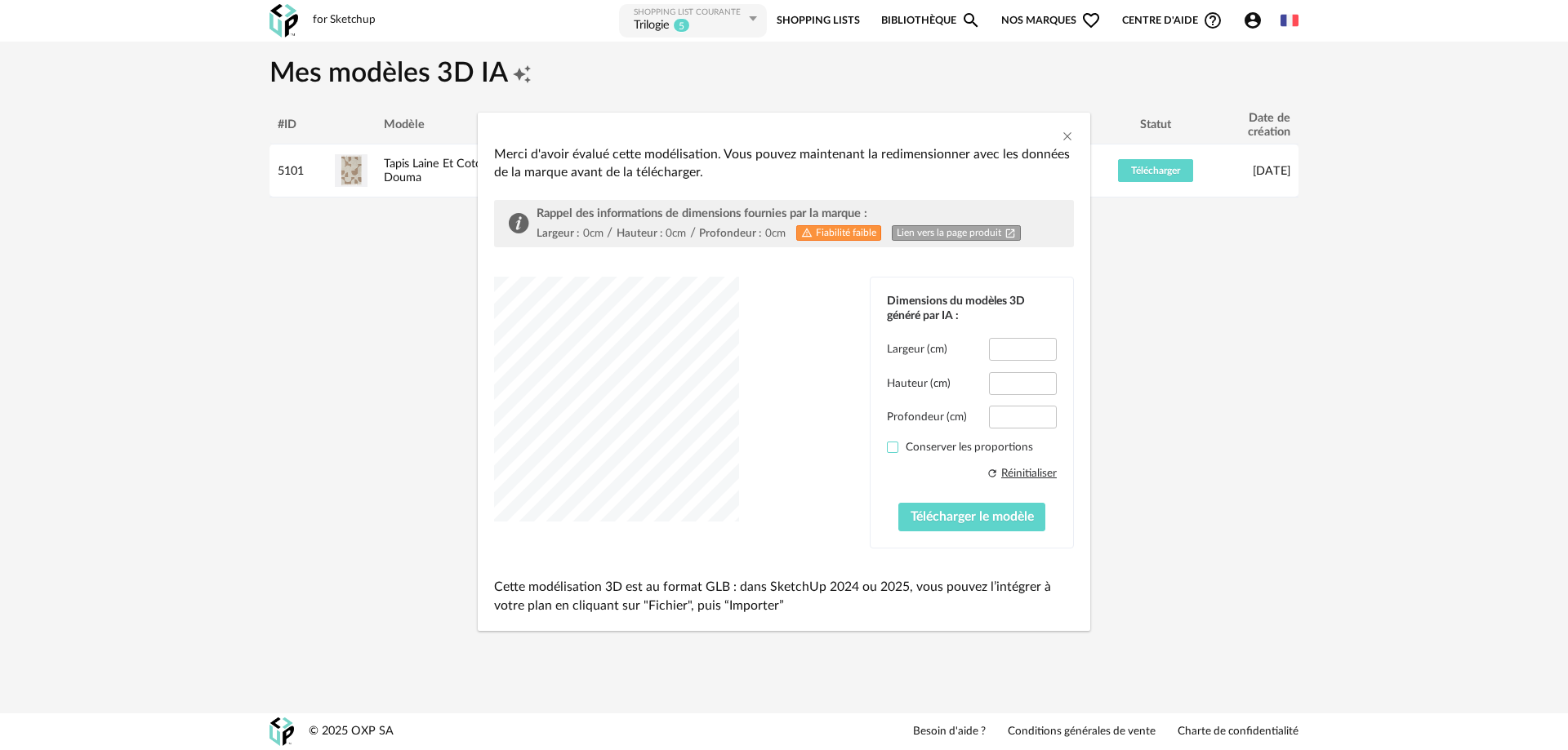
click at [895, 446] on span "dialog" at bounding box center [893, 446] width 11 height 11
drag, startPoint x: 1029, startPoint y: 350, endPoint x: 1002, endPoint y: 354, distance: 27.3
click at [1002, 354] on input "*****" at bounding box center [1022, 349] width 68 height 23
type input "*"
type input "***"
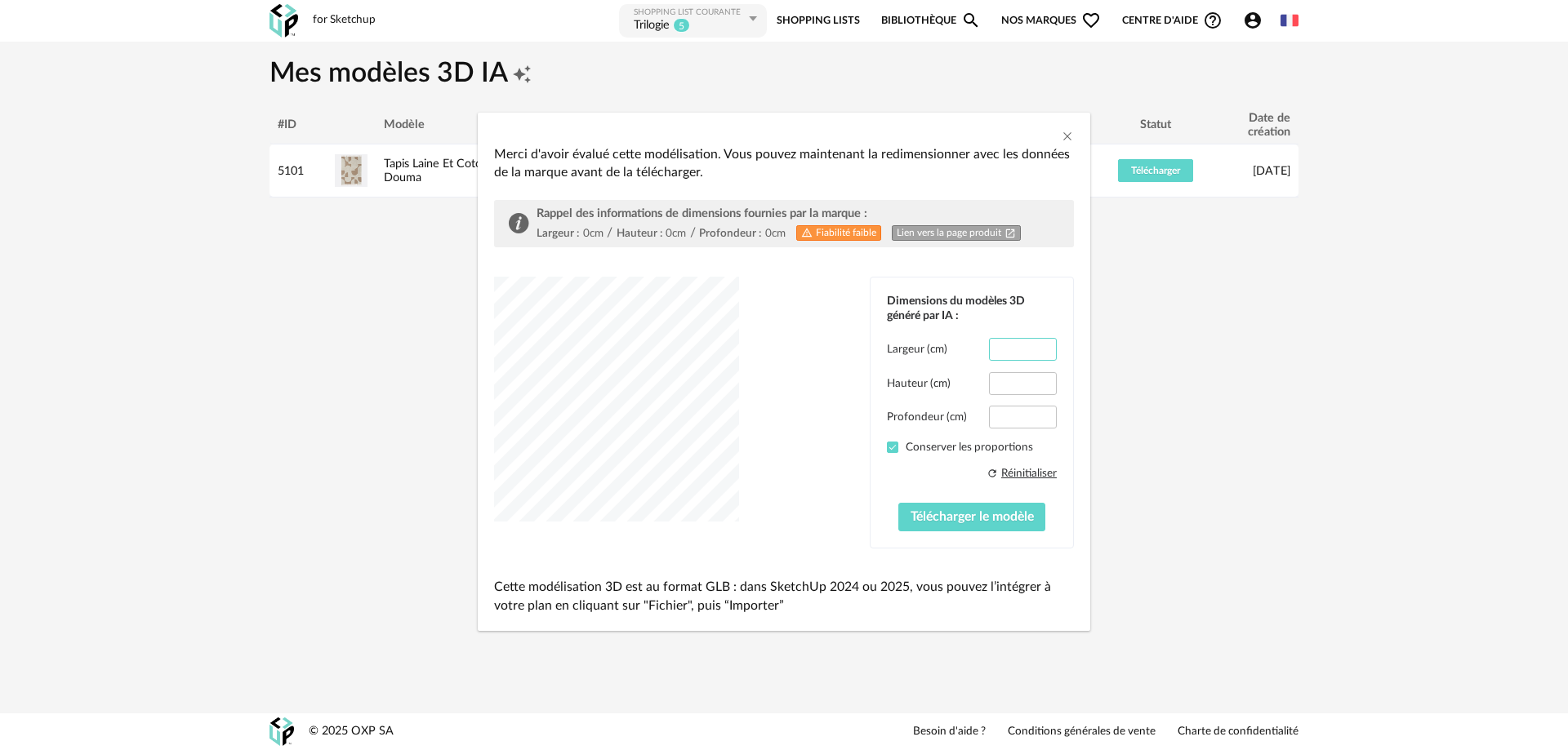
type input "***"
type input "**"
type input "****"
type input "***"
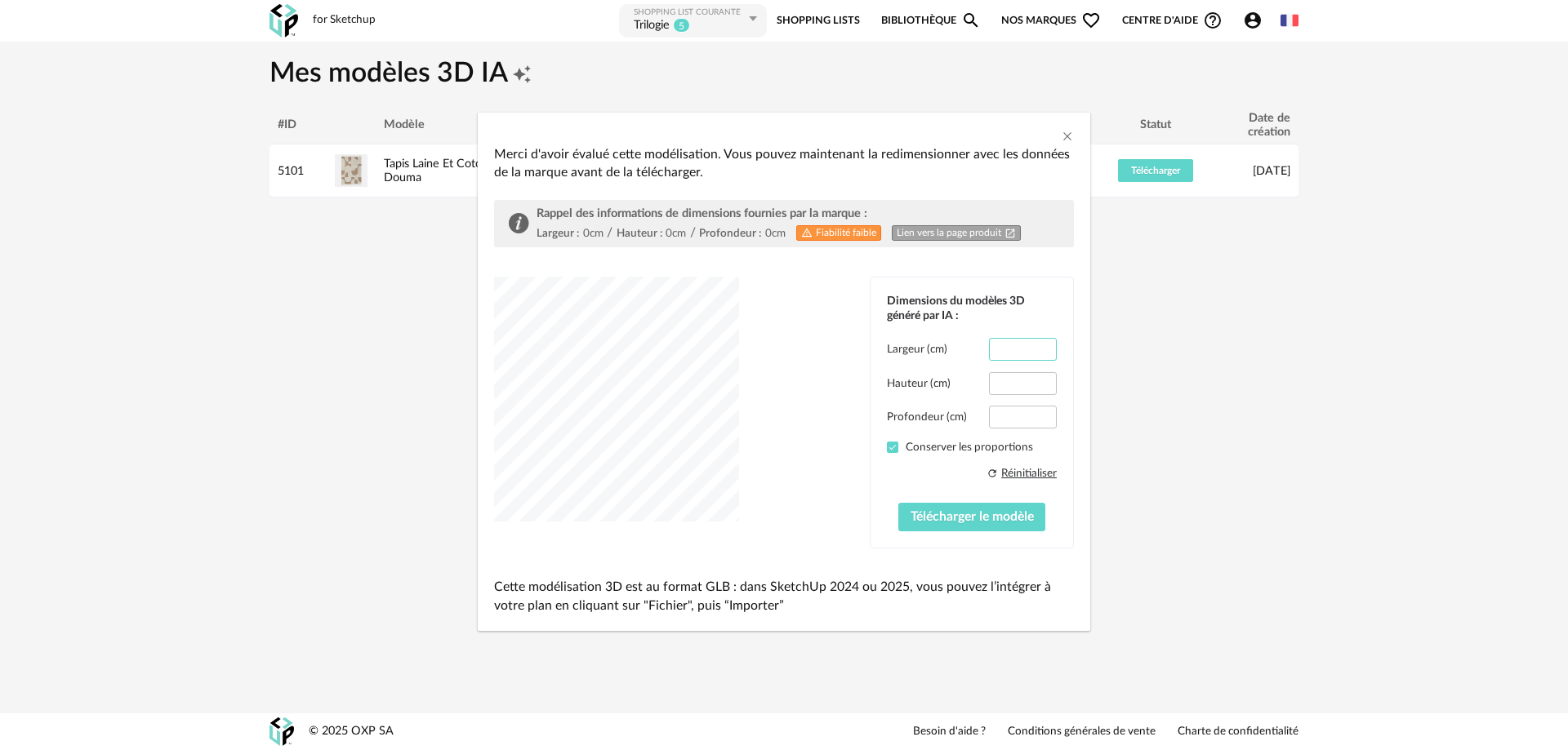
type input "*****"
type input "****"
type input "***"
click at [986, 515] on span "Télécharger le modèle" at bounding box center [972, 516] width 124 height 13
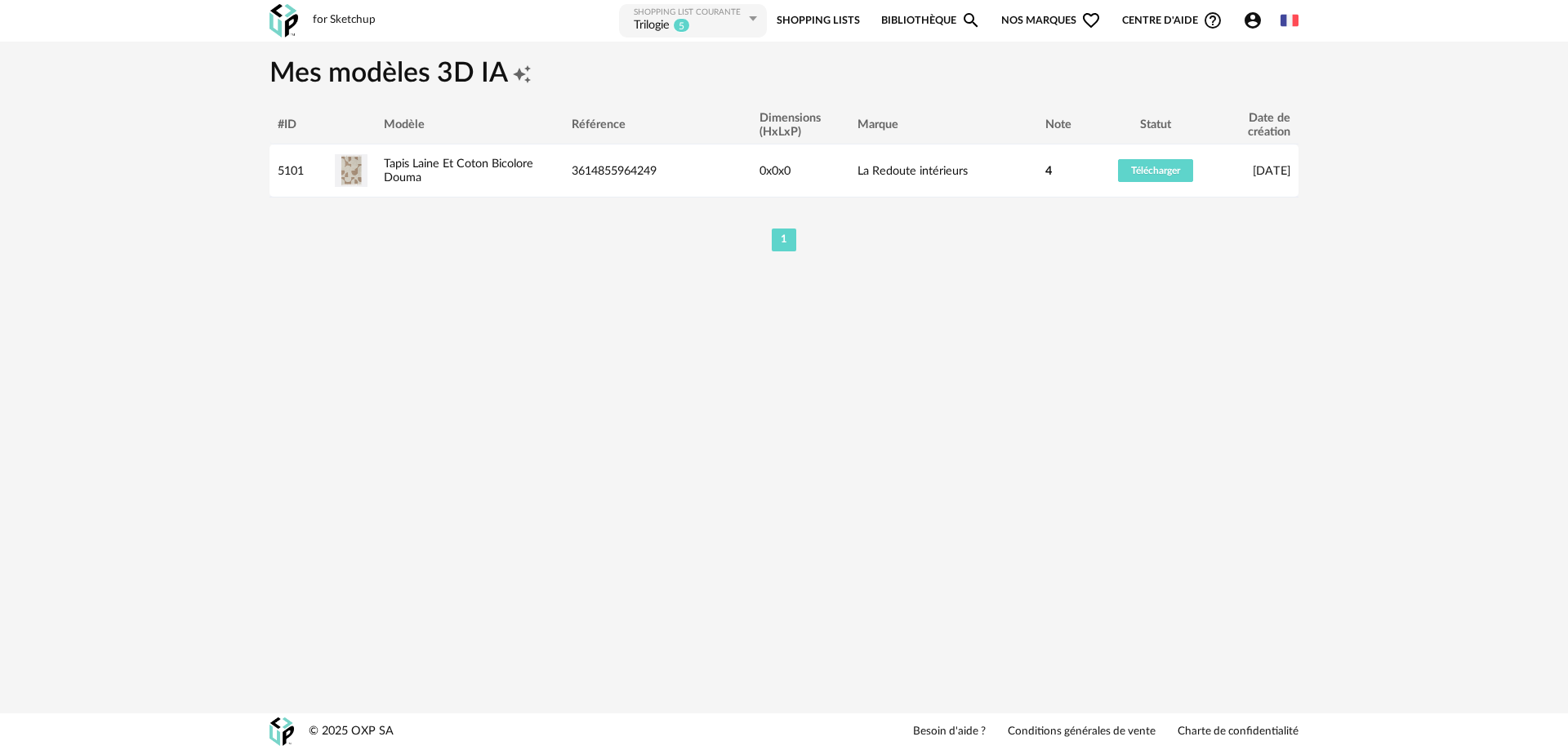
click at [291, 19] on img at bounding box center [283, 21] width 28 height 34
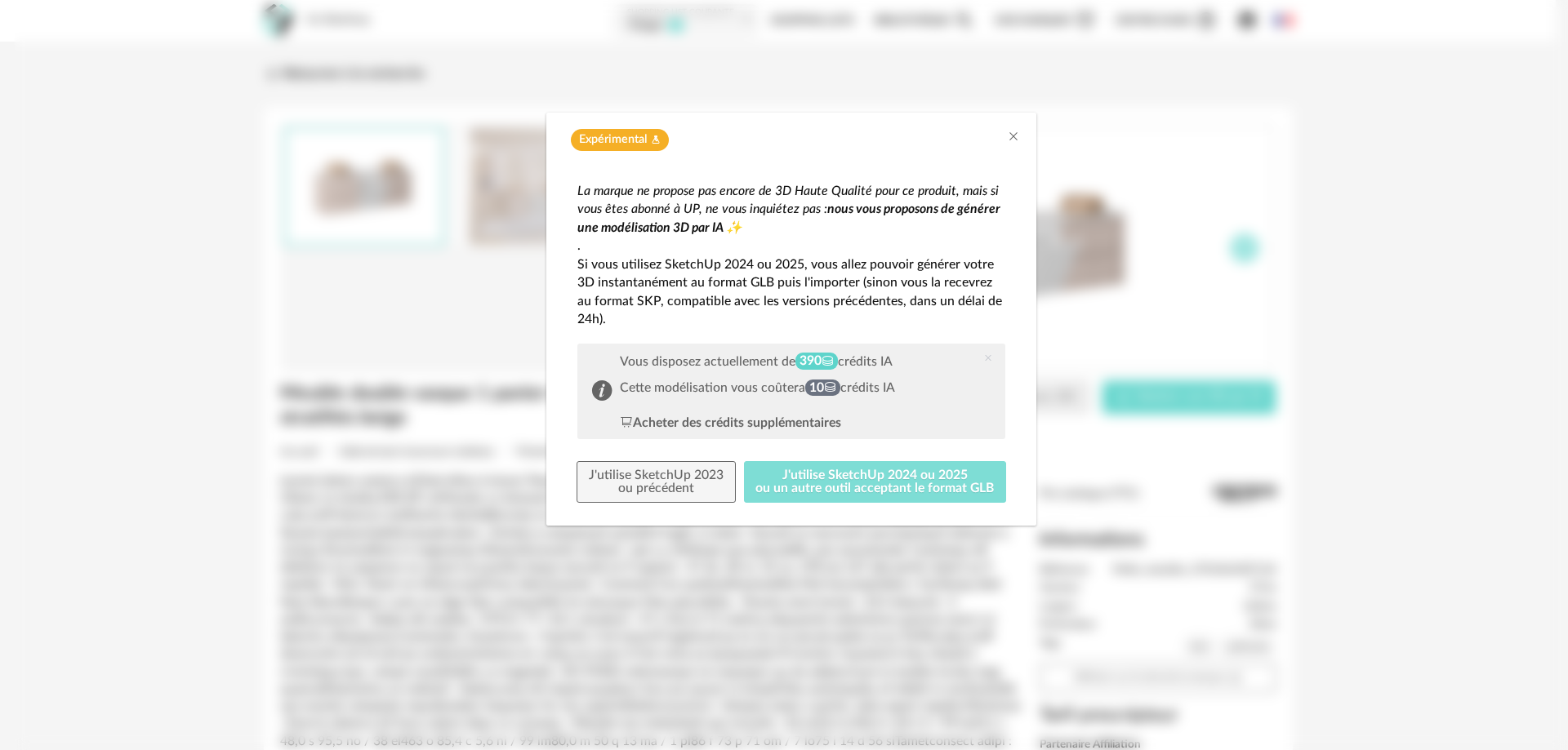
click at [875, 478] on button "J'utilise SketchUp 2024 ou 2025 ou un autre outil acceptant le format GLB" at bounding box center [876, 483] width 263 height 42
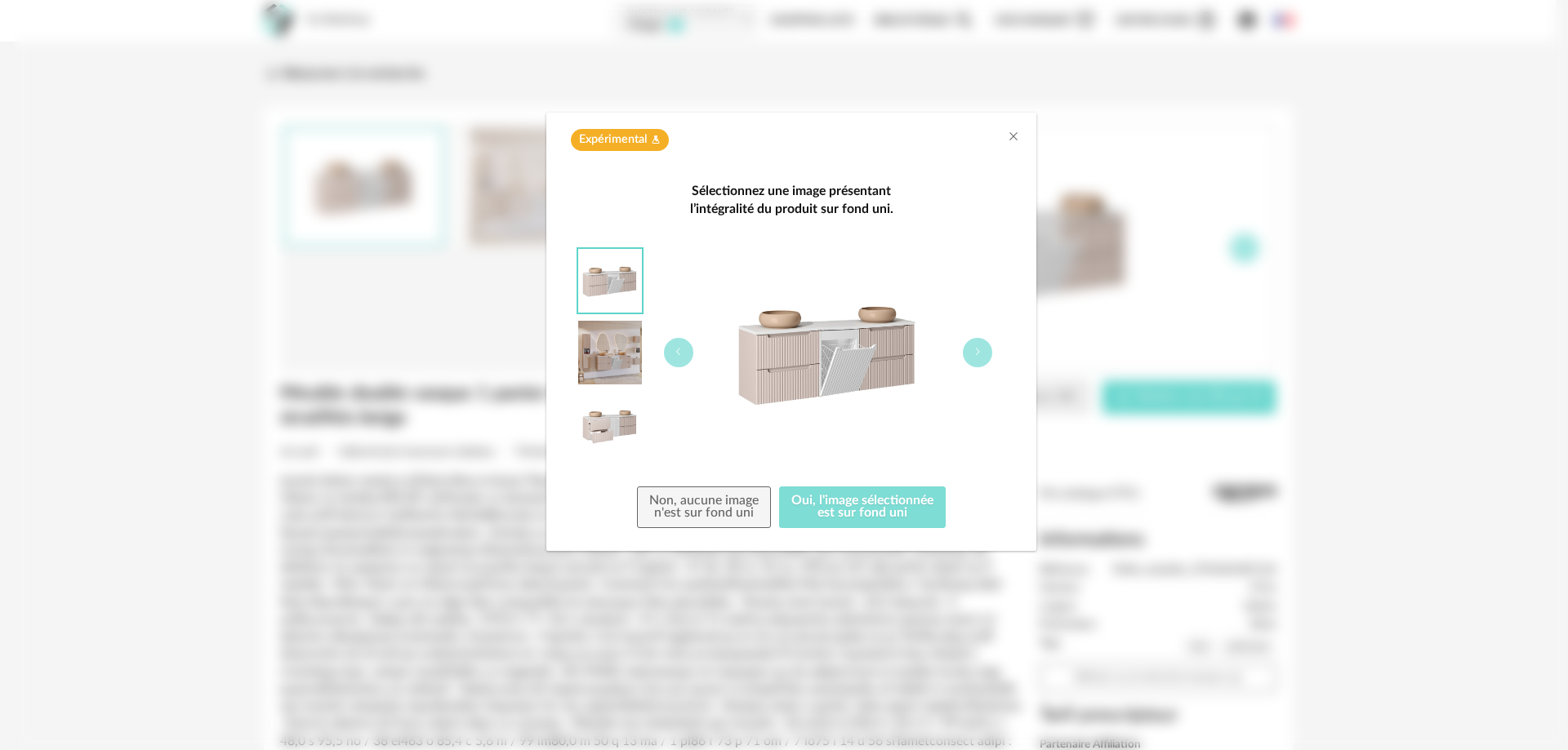
click at [874, 513] on button "Oui, l'image sélectionnée est sur fond uni" at bounding box center [862, 507] width 167 height 42
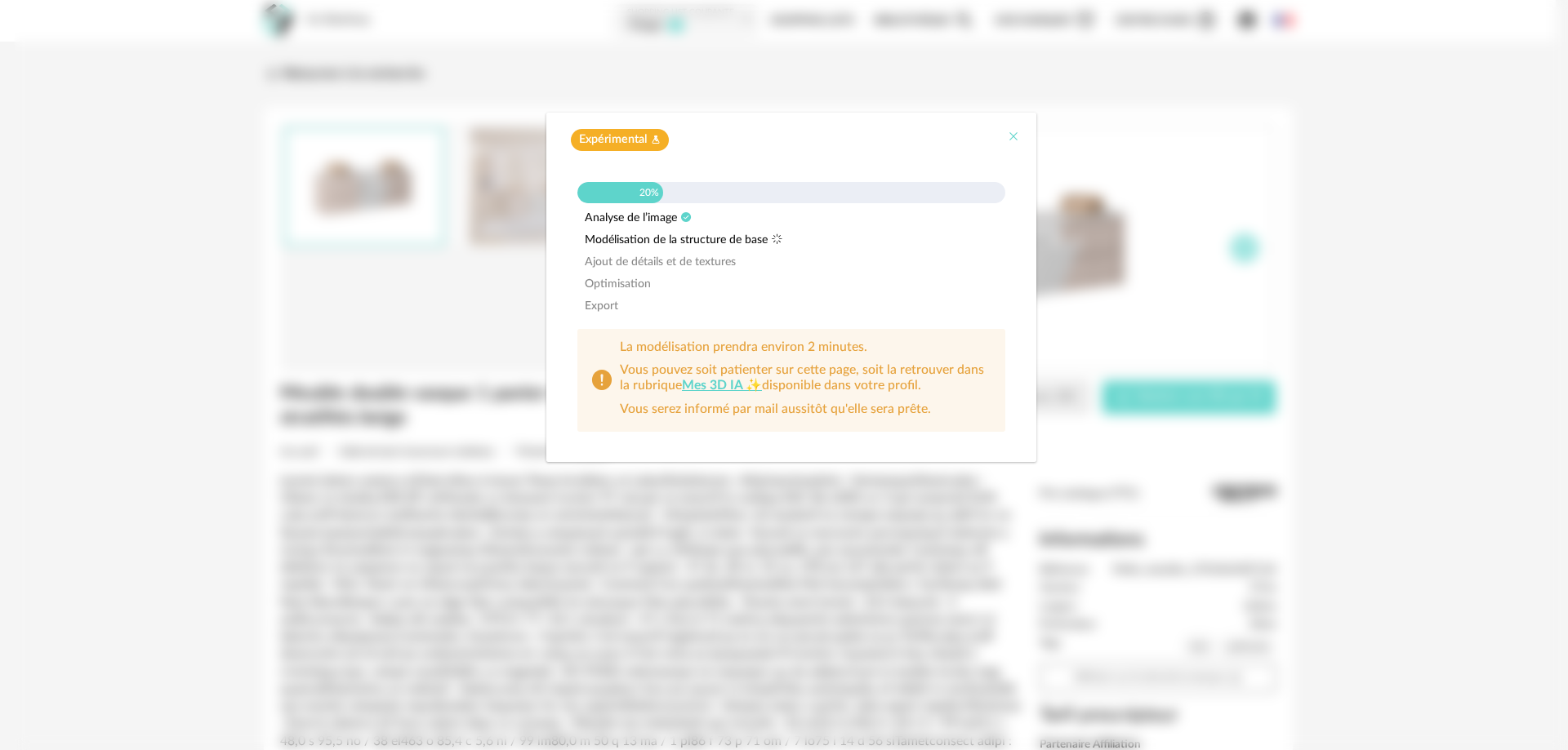
click at [1017, 135] on icon "Close" at bounding box center [1014, 136] width 13 height 13
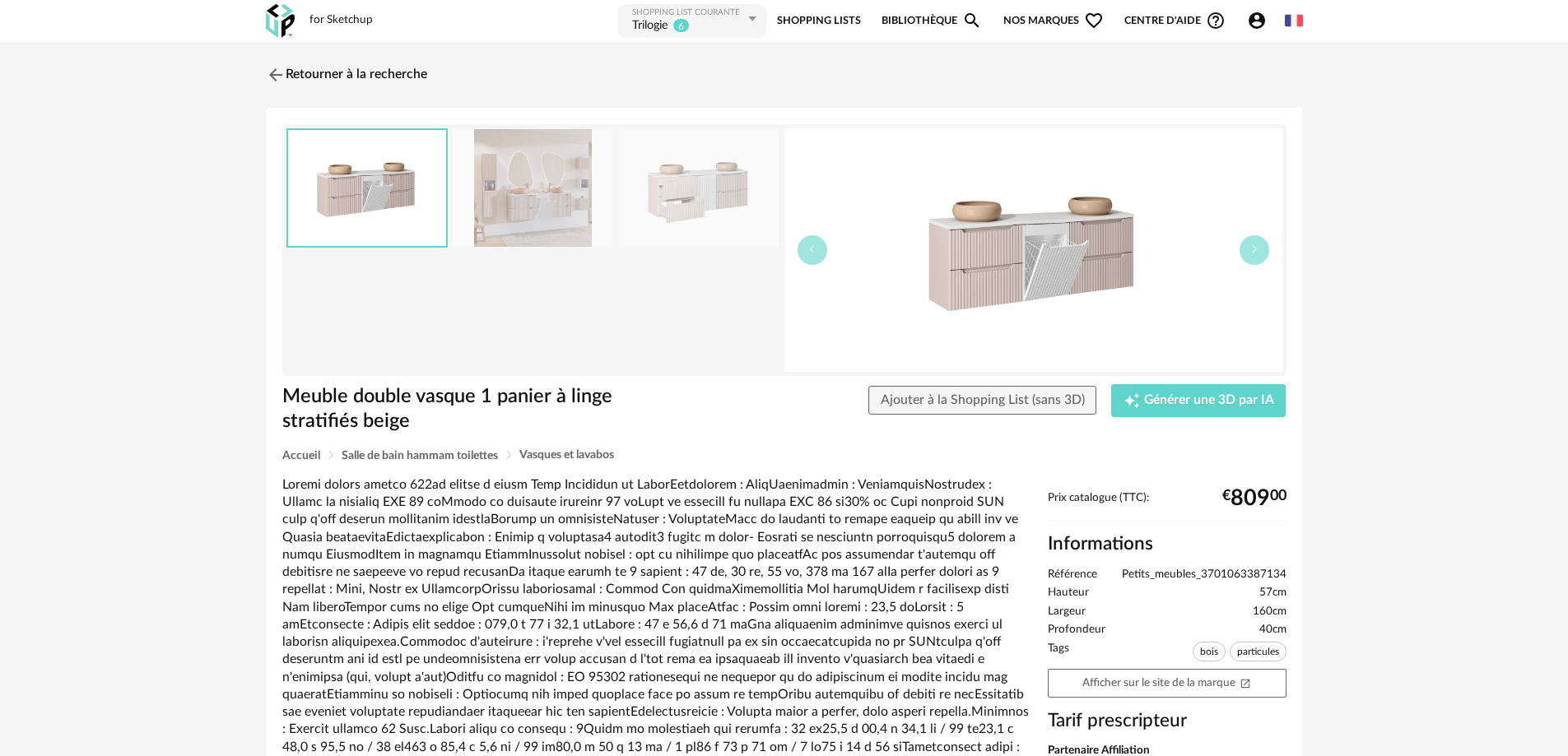
click at [1261, 20] on icon "Account Circle icon" at bounding box center [1257, 20] width 16 height 16
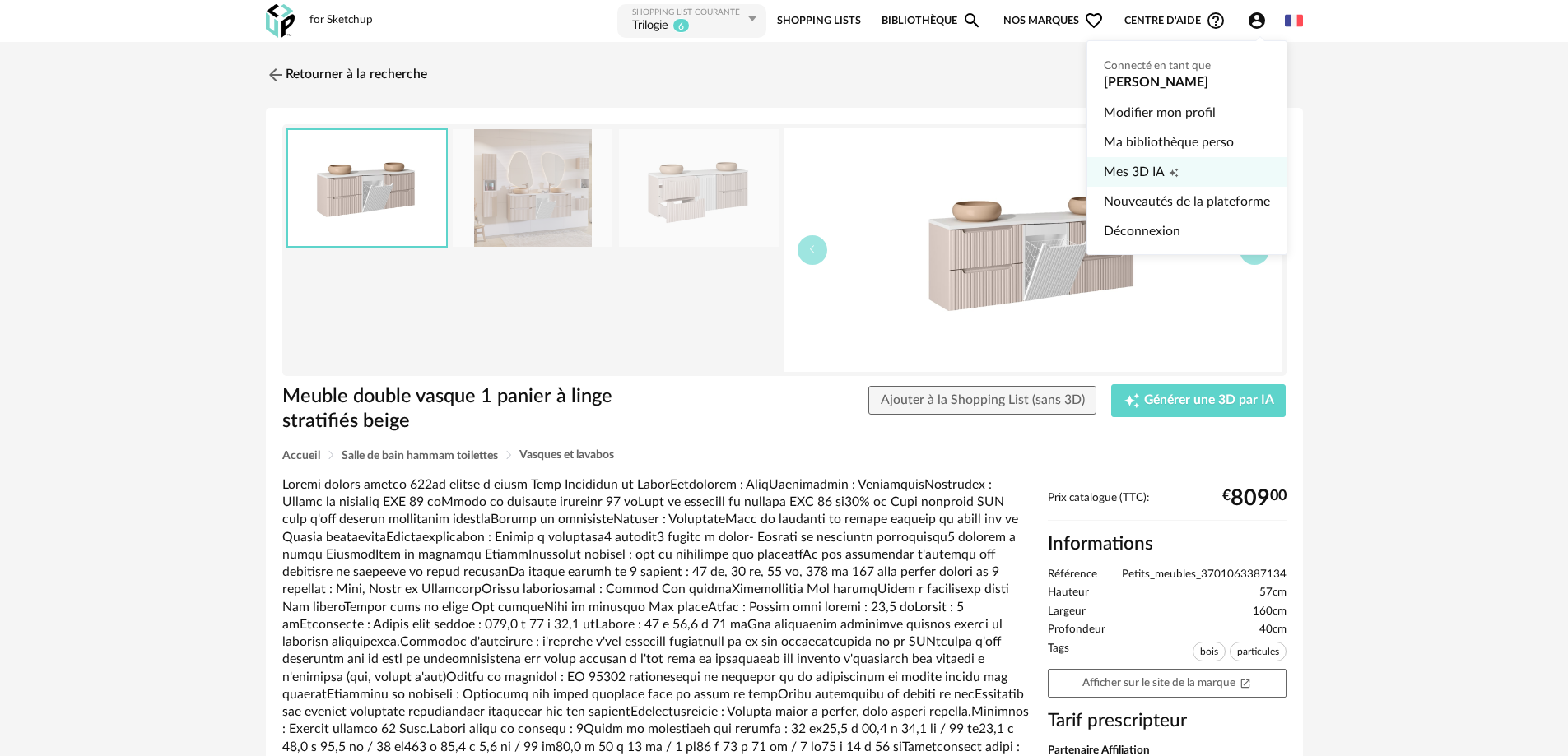
click at [1140, 176] on span "Mes 3D IA" at bounding box center [1134, 172] width 61 height 29
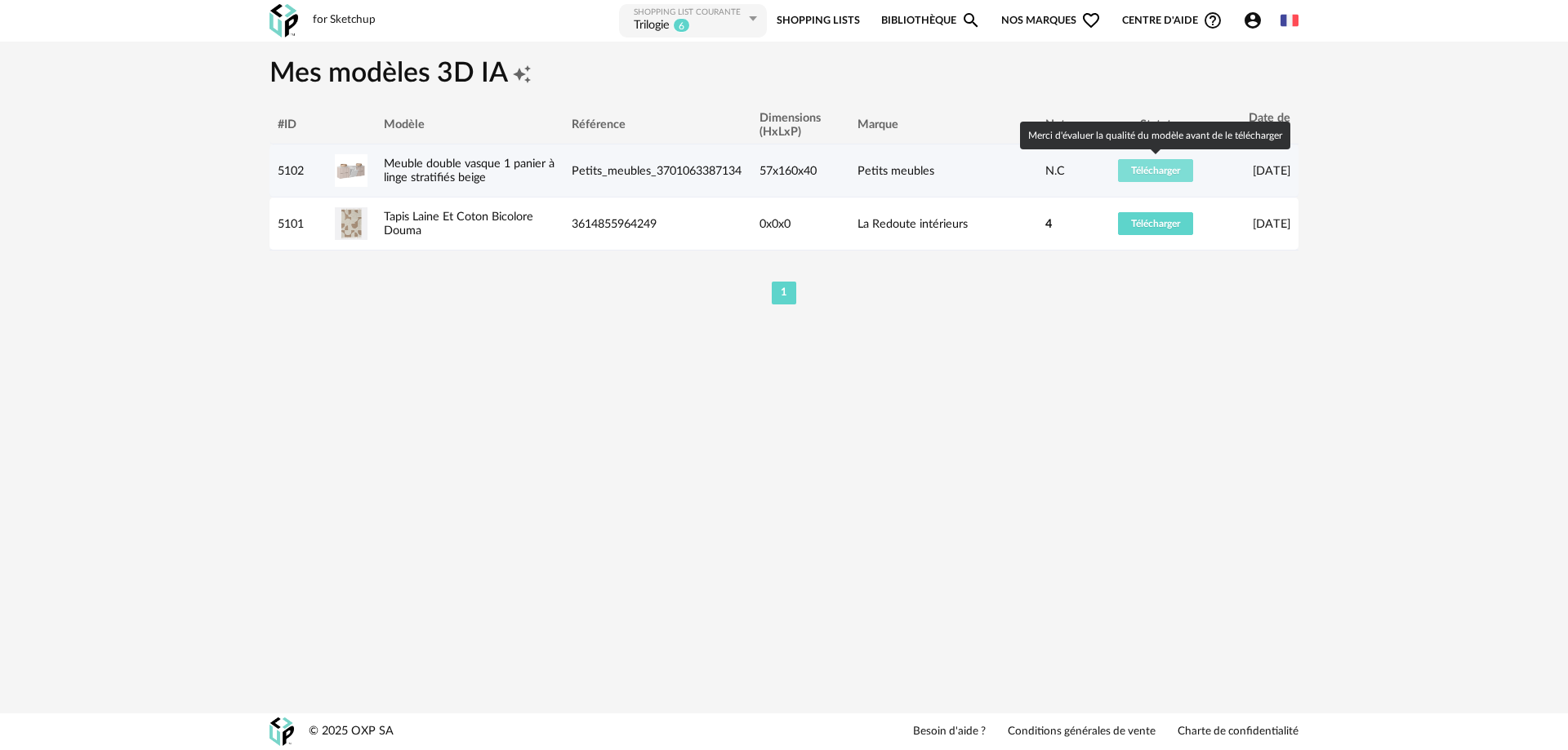
click at [1140, 169] on span "Télécharger" at bounding box center [1155, 170] width 49 height 10
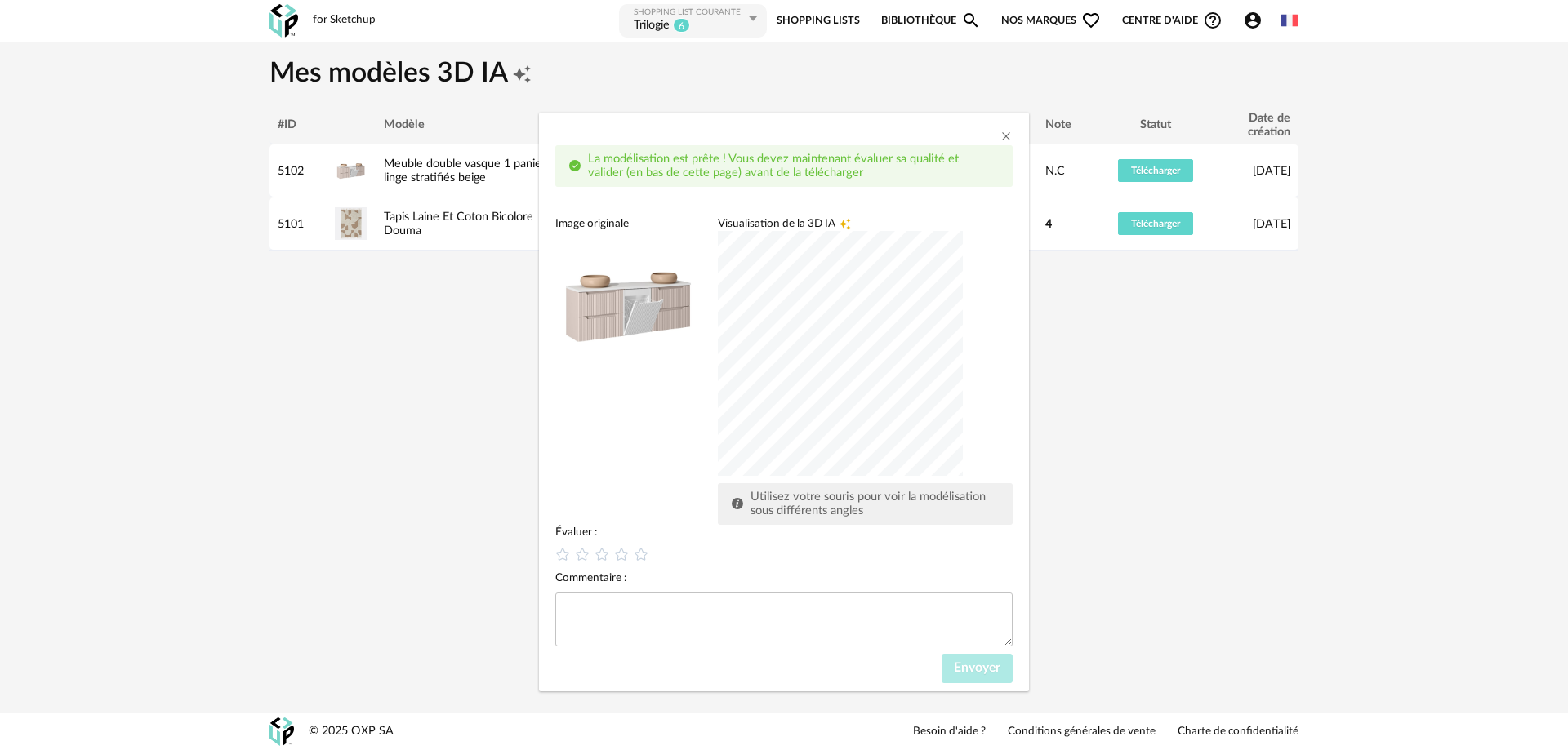
click at [815, 386] on div "dialog" at bounding box center [840, 353] width 245 height 244
click at [854, 373] on div "dialog" at bounding box center [840, 353] width 245 height 244
click at [915, 346] on div "dialog" at bounding box center [840, 353] width 245 height 244
click at [565, 557] on icon "dialog" at bounding box center [562, 554] width 17 height 17
click at [976, 669] on span "Envoyer" at bounding box center [976, 667] width 47 height 13
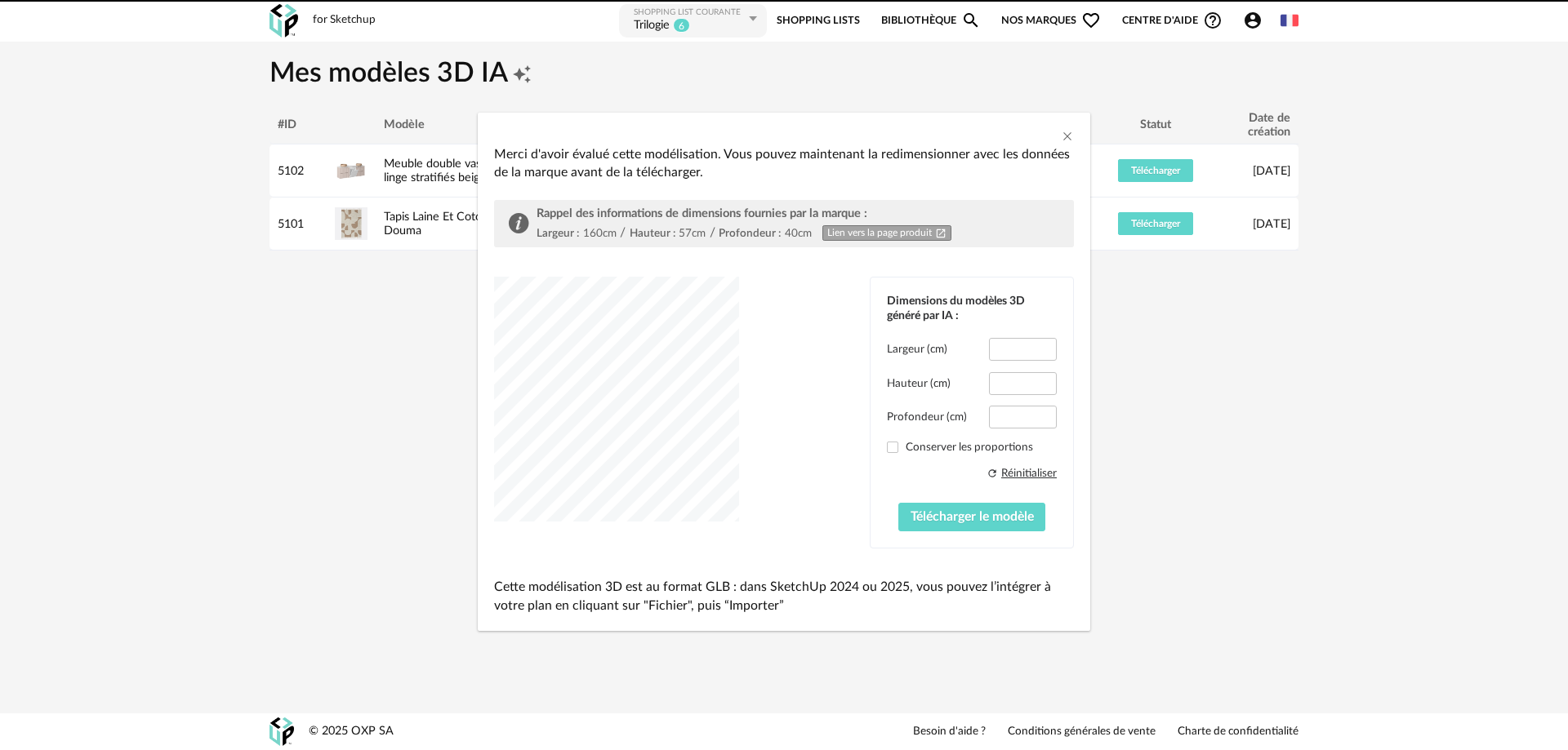
type input "*****"
type input "****"
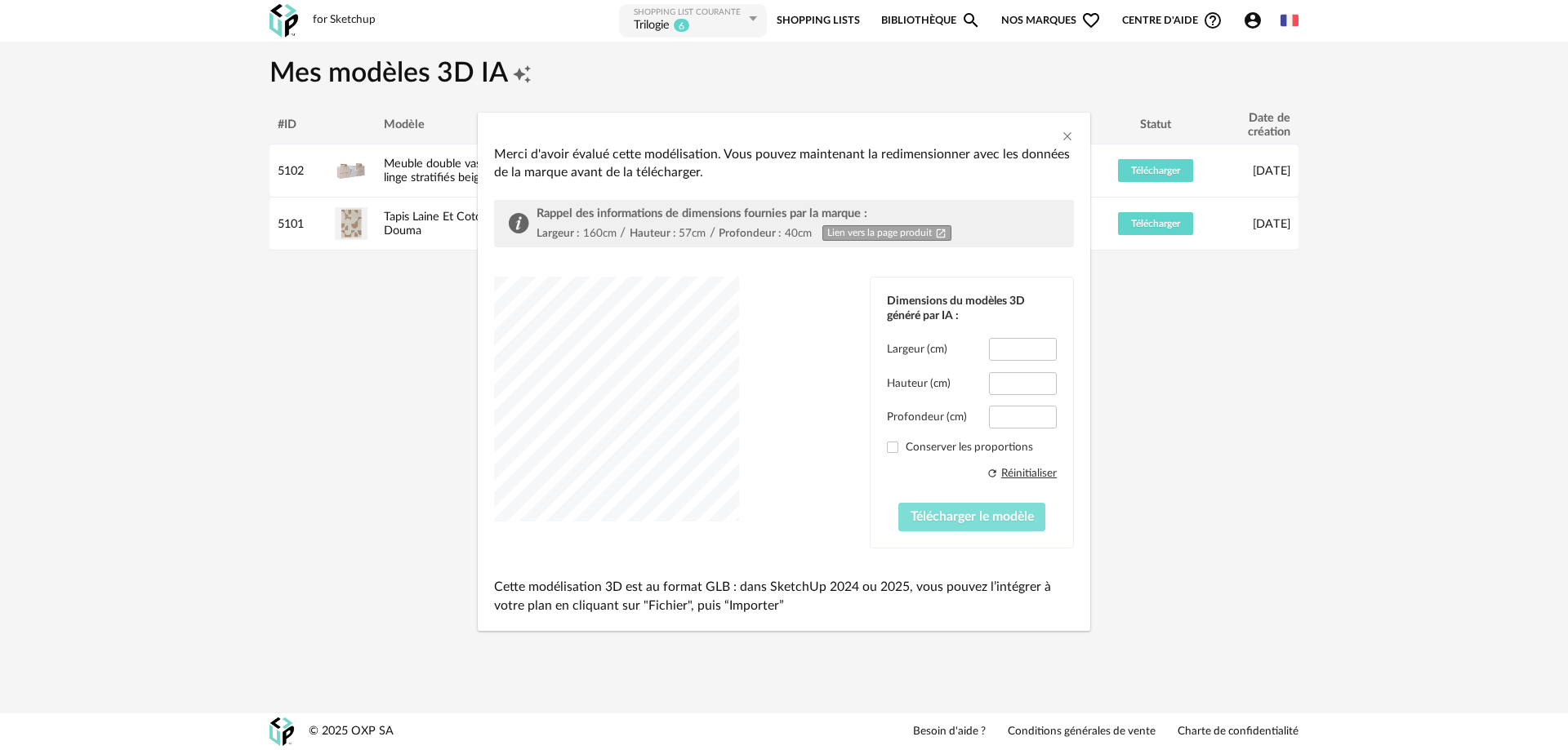
click at [984, 523] on button "Télécharger le modèle" at bounding box center [971, 517] width 147 height 29
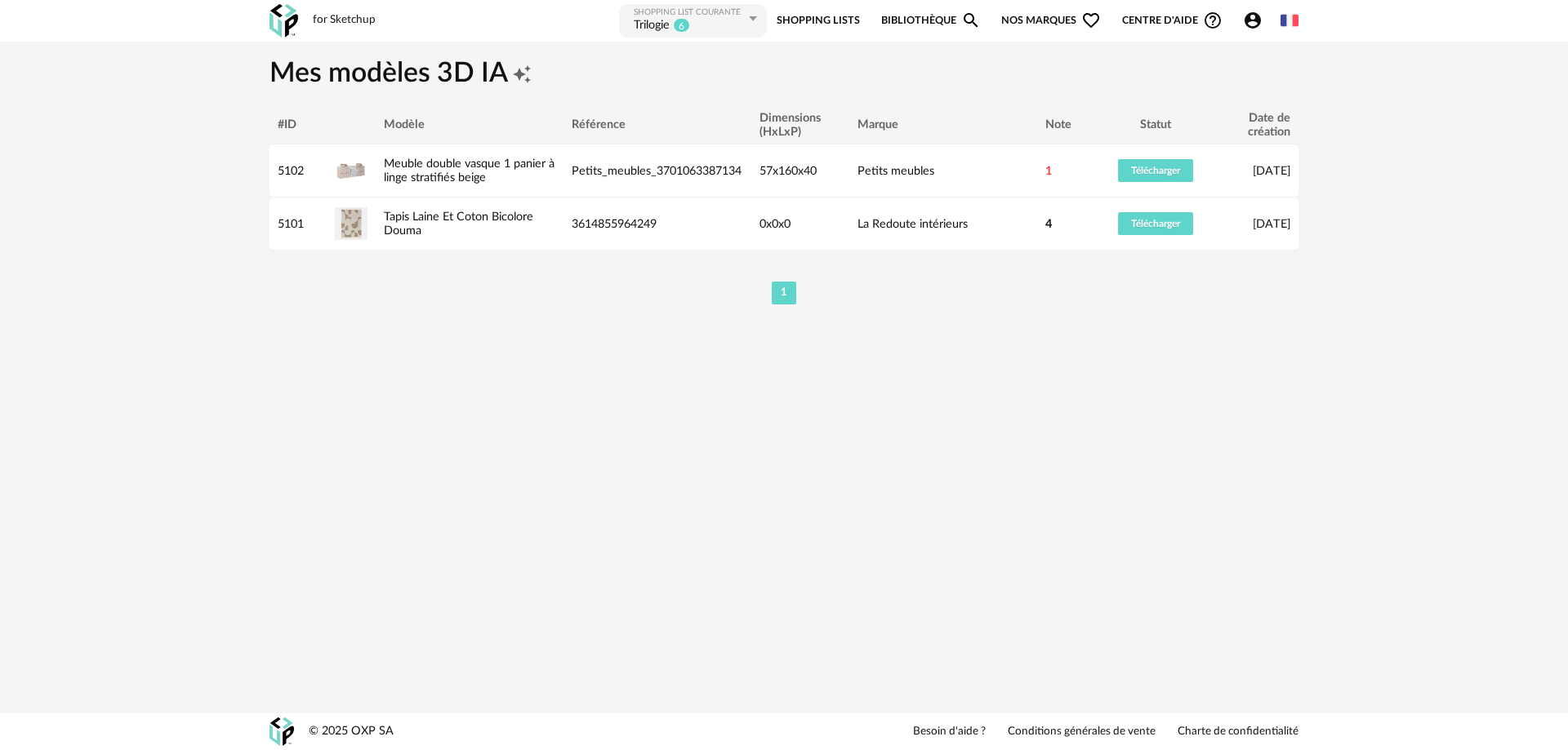
click at [1338, 473] on div "for Sketchup Nouvelle shopping list Mettre à jour ma Shopping List Refresh icon…" at bounding box center [784, 375] width 1568 height 750
click at [288, 18] on img at bounding box center [283, 21] width 28 height 34
